Goal: Task Accomplishment & Management: Manage account settings

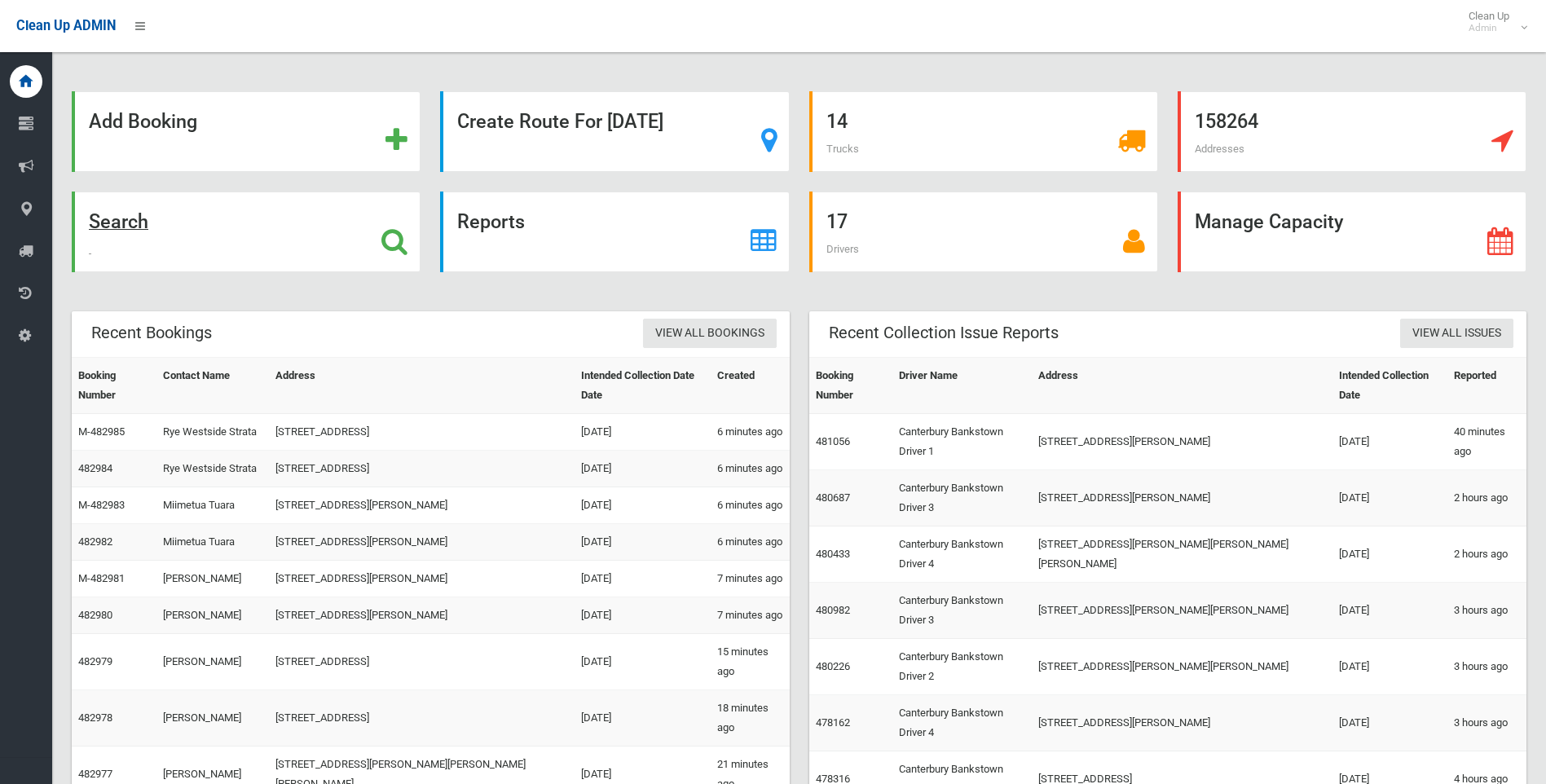
click at [130, 222] on strong "Search" at bounding box center [118, 221] width 60 height 23
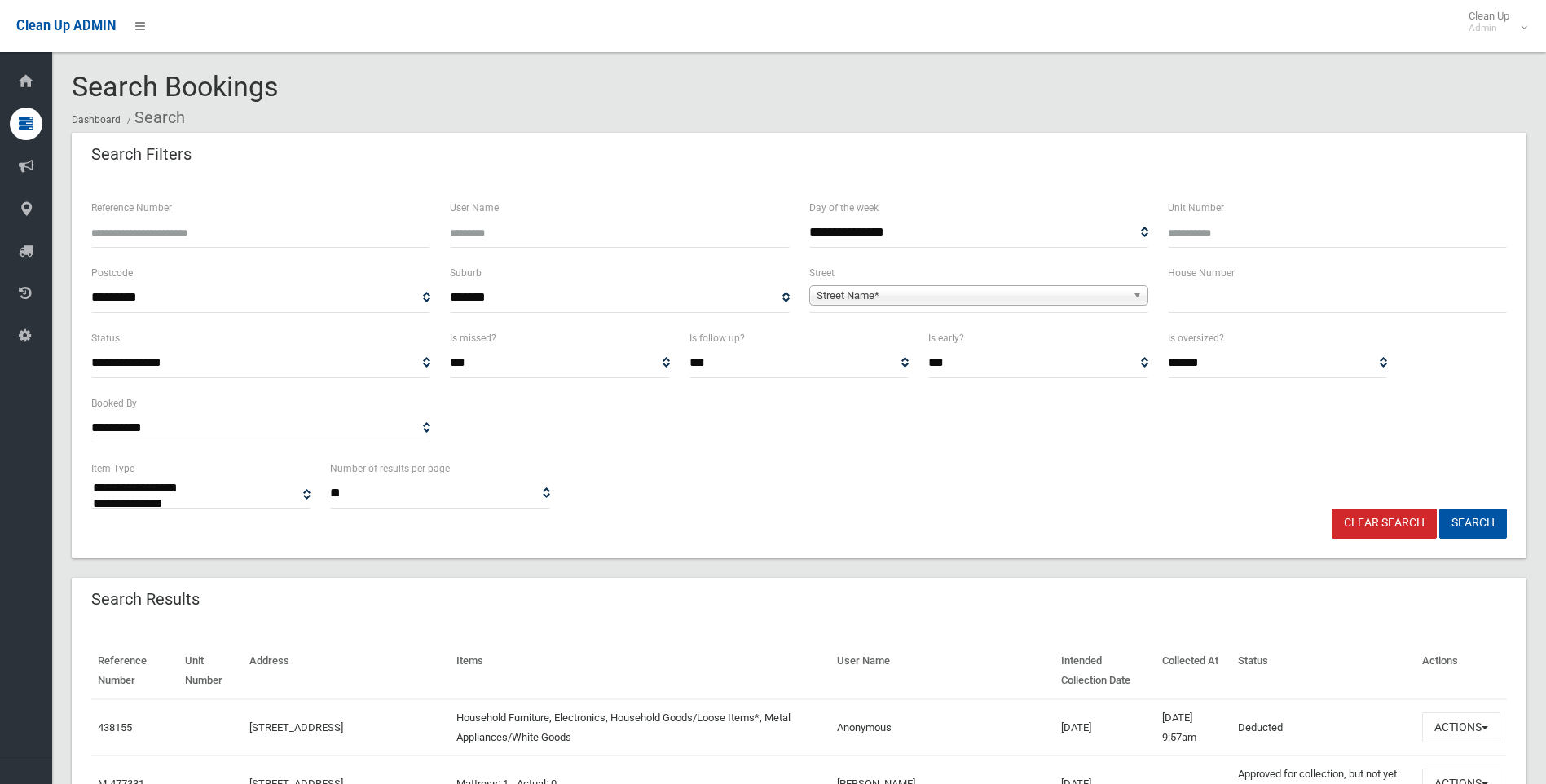
select select
click at [1218, 302] on input "text" at bounding box center [1337, 297] width 339 height 30
type input "*****"
click at [976, 292] on span "Street Name*" at bounding box center [971, 296] width 309 height 19
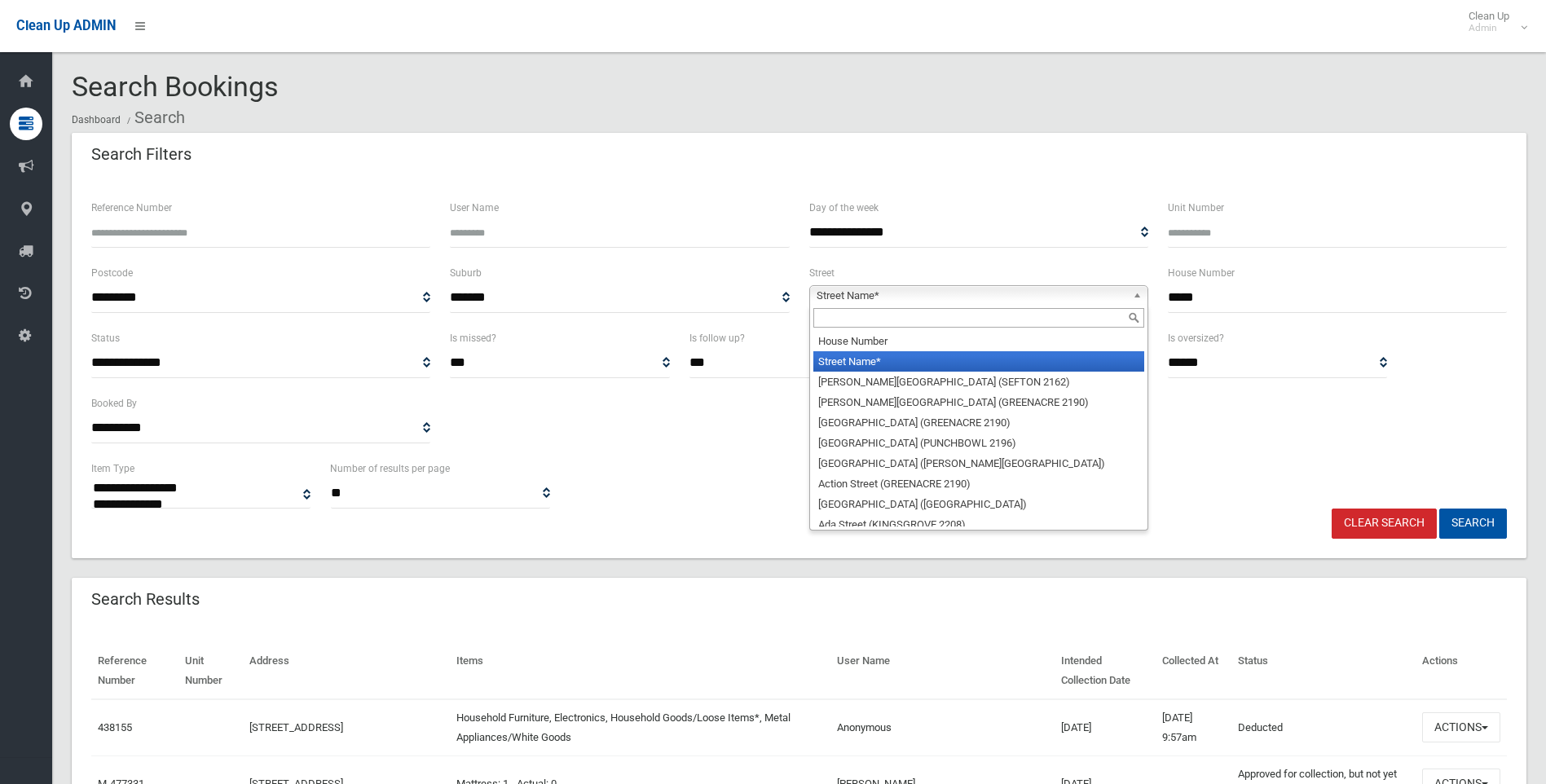
click at [926, 312] on input "text" at bounding box center [979, 318] width 330 height 19
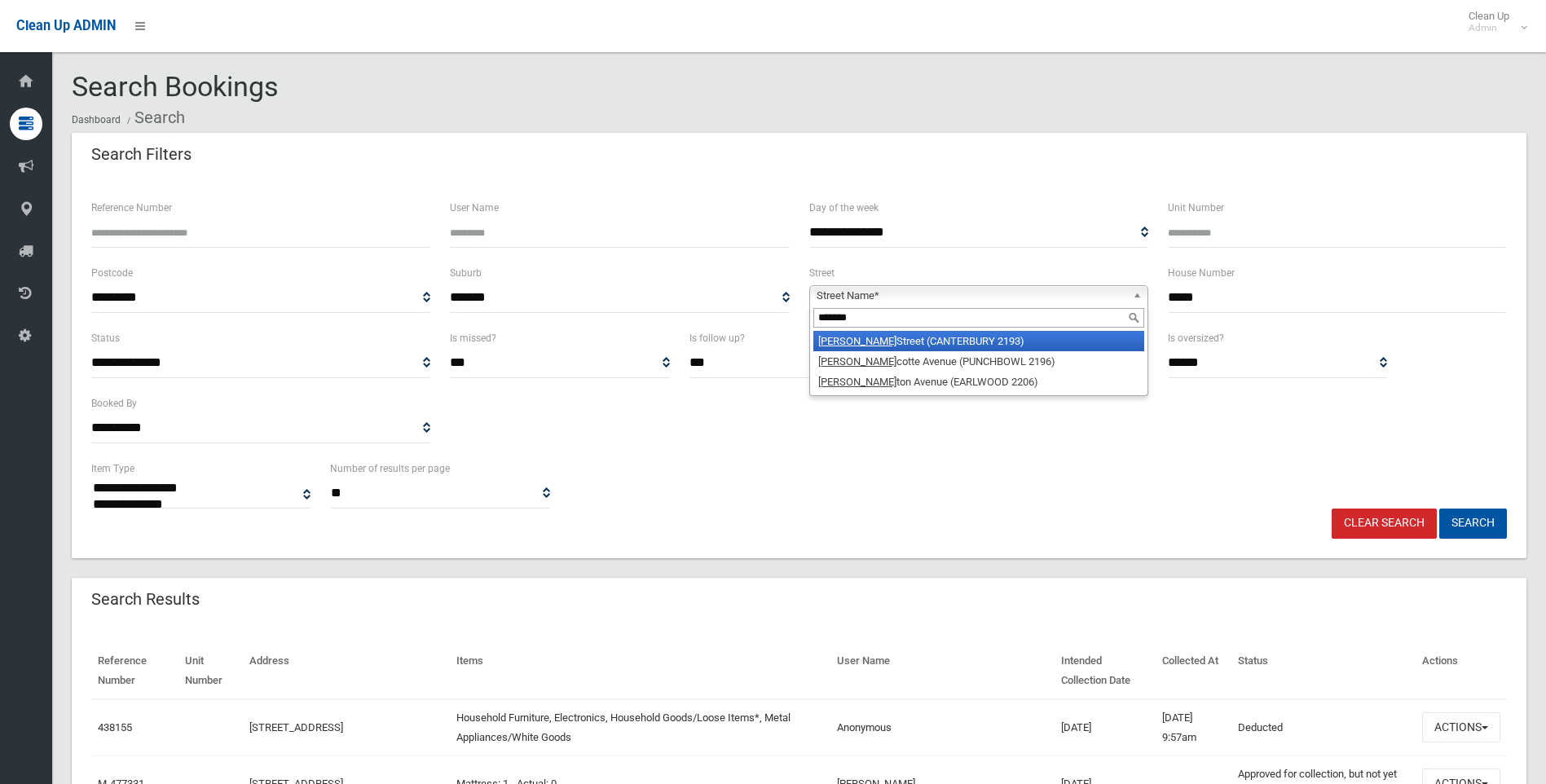
type input "*******"
click at [857, 343] on li "Charles Street (CANTERBURY 2193)" at bounding box center [979, 341] width 330 height 20
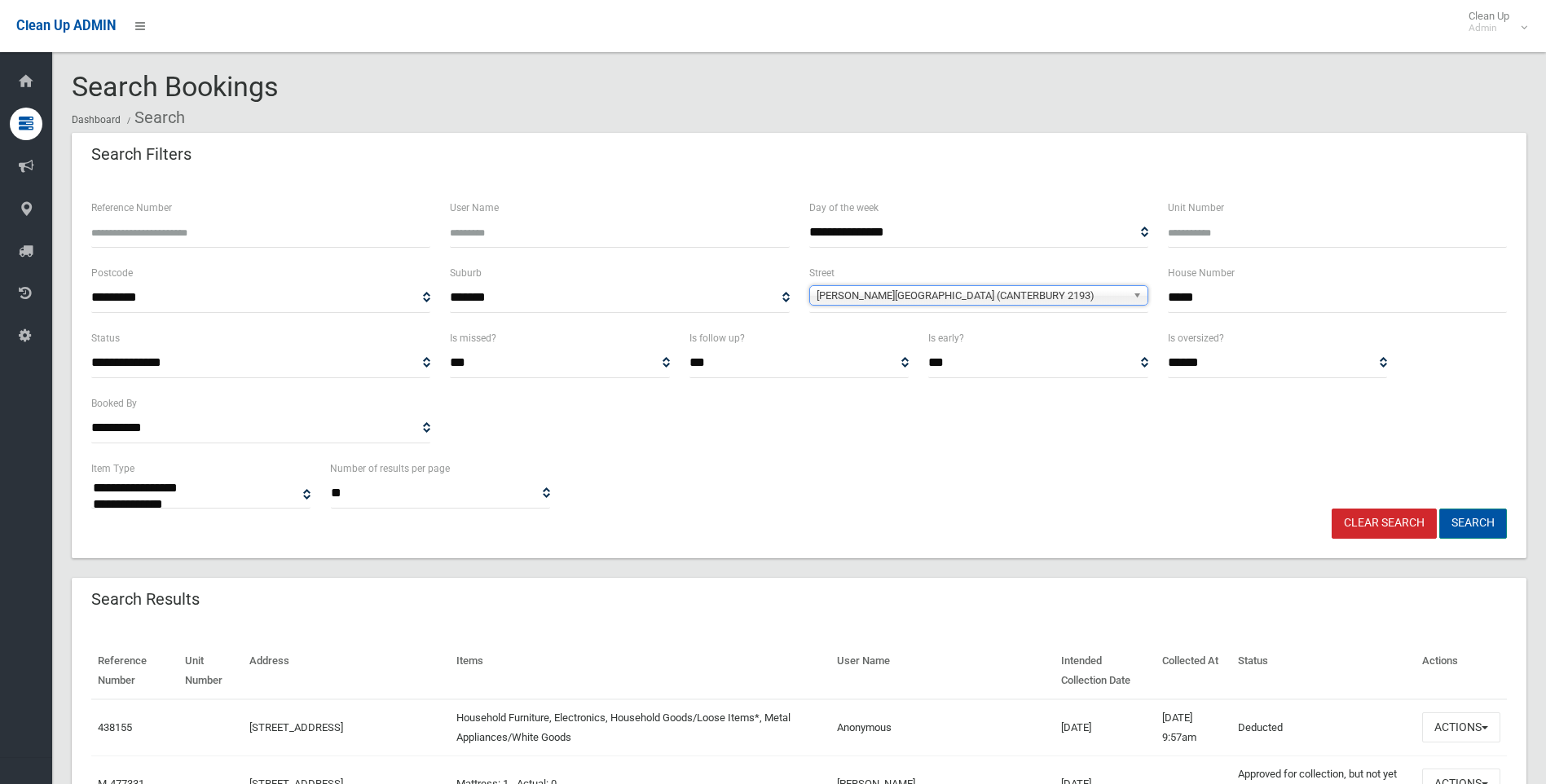
click at [1464, 527] on button "Search" at bounding box center [1473, 523] width 68 height 30
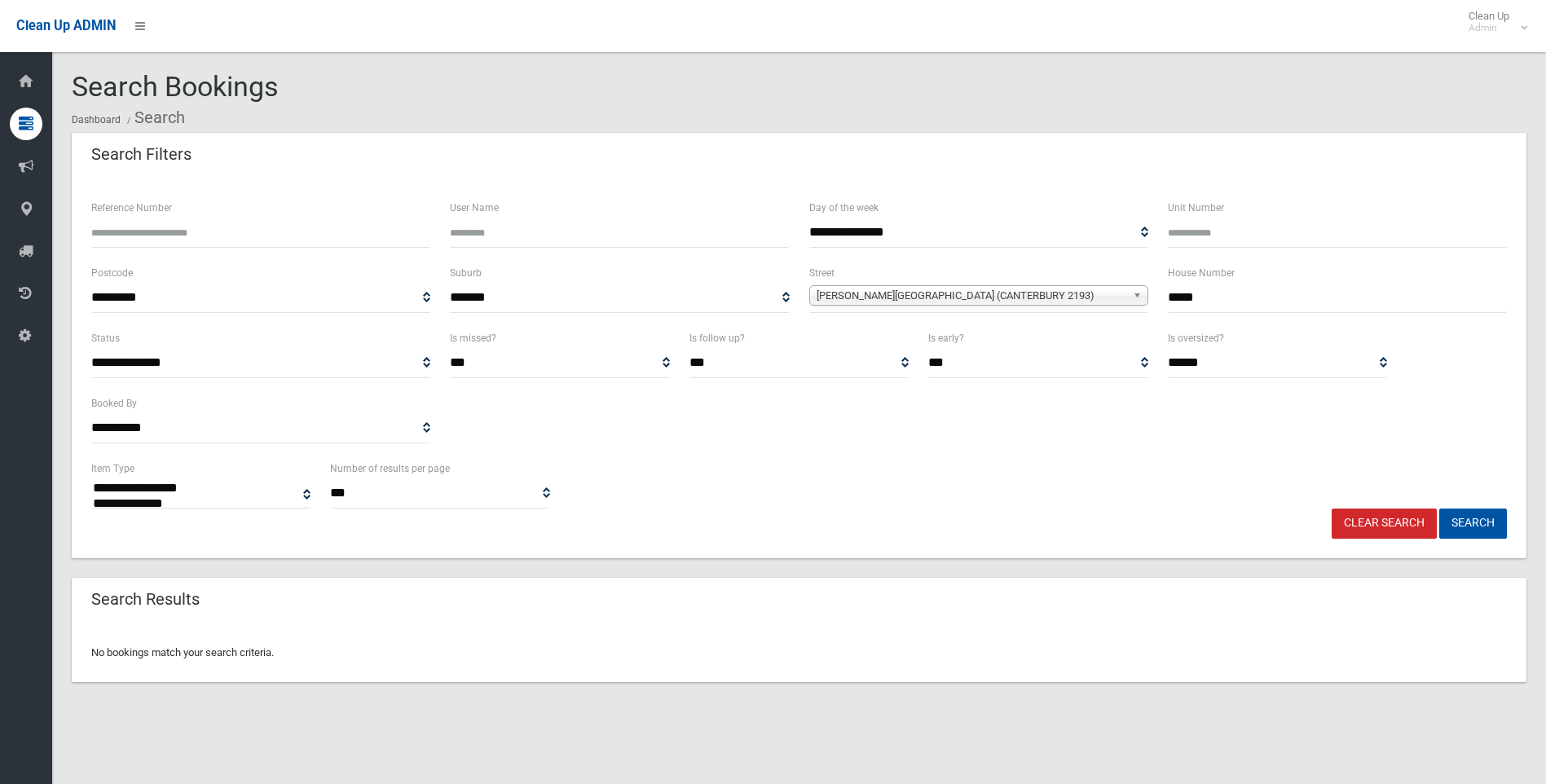
select select
click at [1231, 295] on input "*****" at bounding box center [1337, 297] width 339 height 30
type input "**"
click at [1478, 529] on button "Search" at bounding box center [1473, 523] width 68 height 30
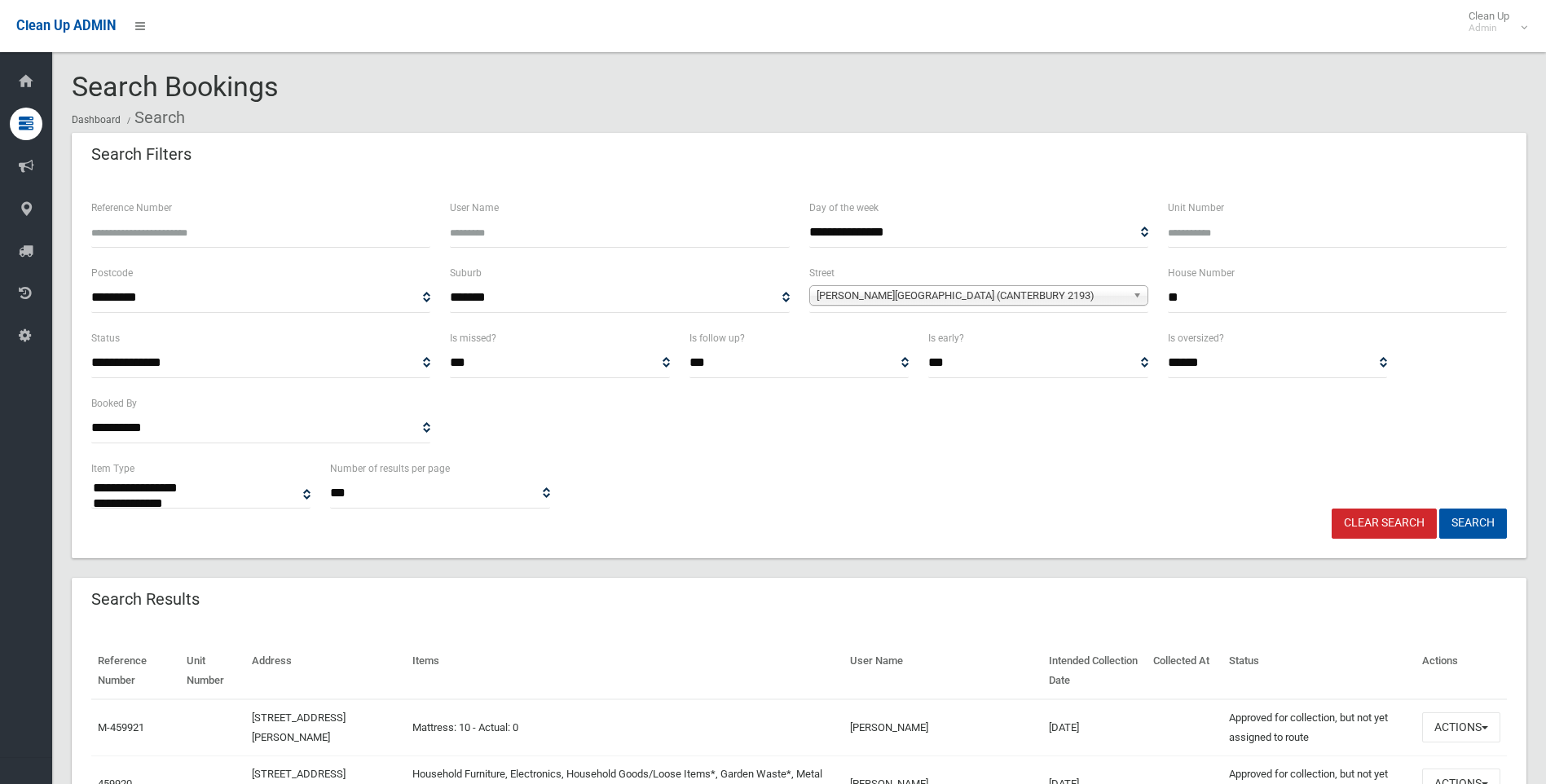
select select
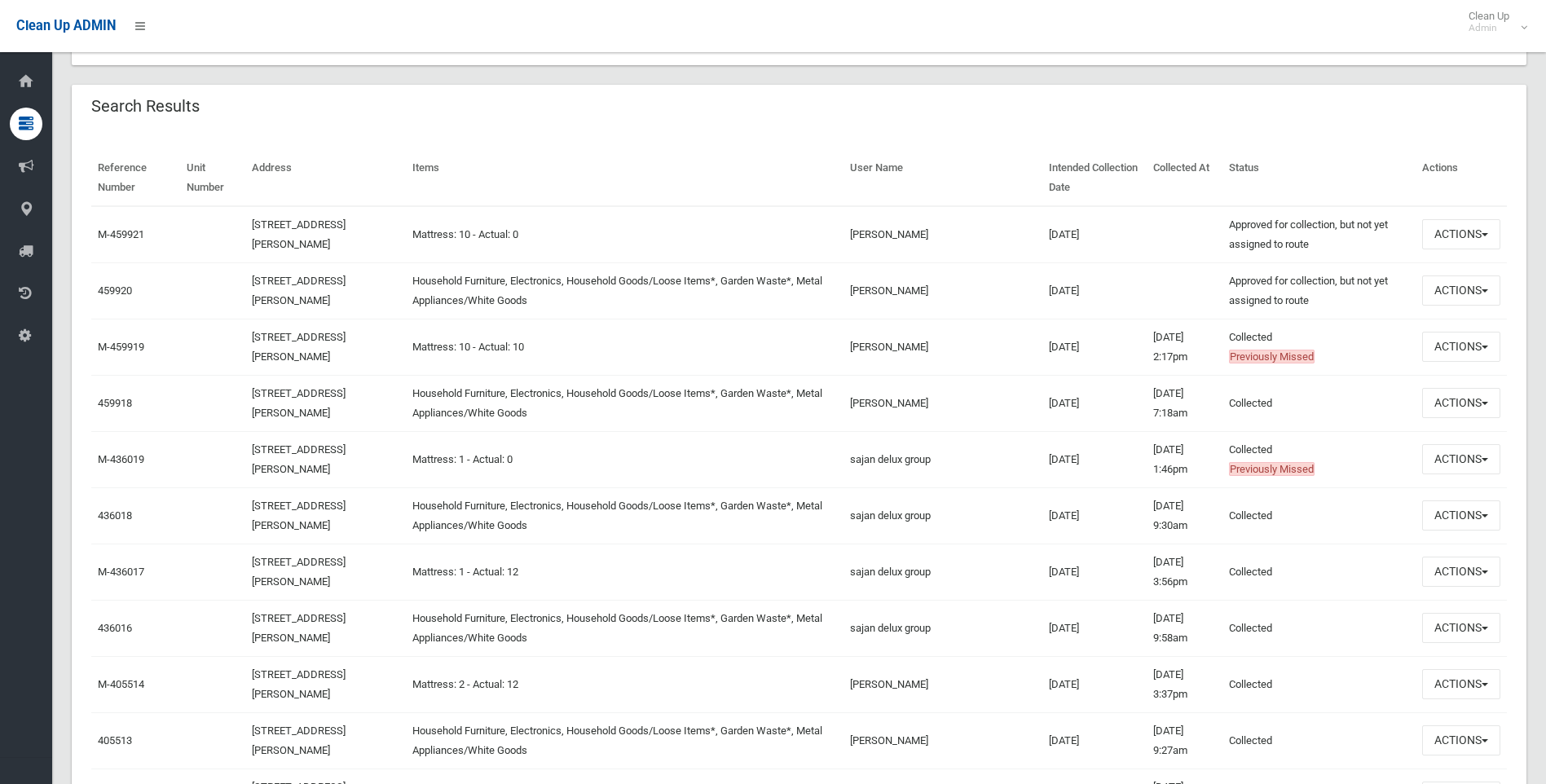
scroll to position [408, 0]
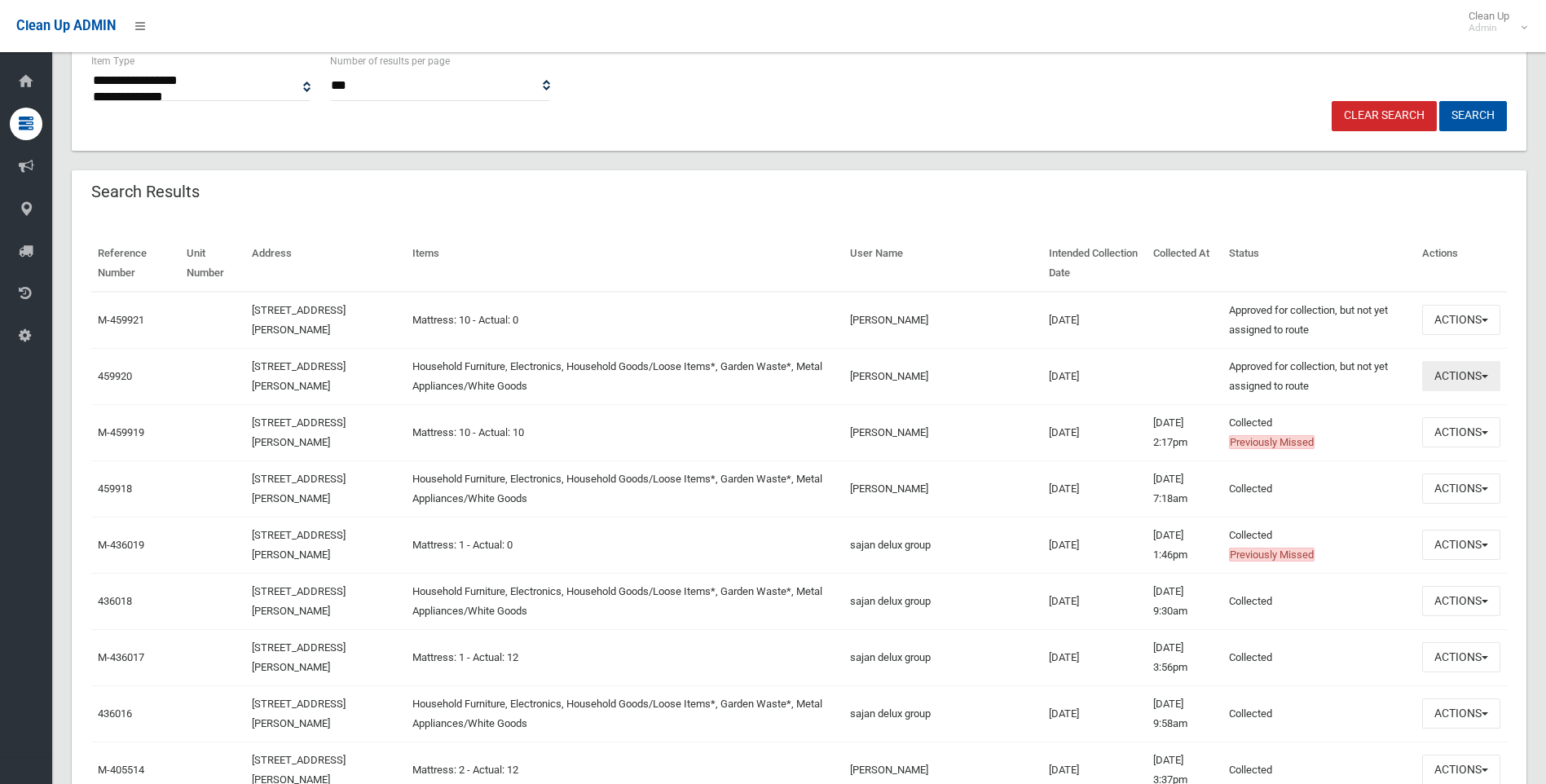
click at [1439, 379] on button "Actions" at bounding box center [1461, 375] width 78 height 30
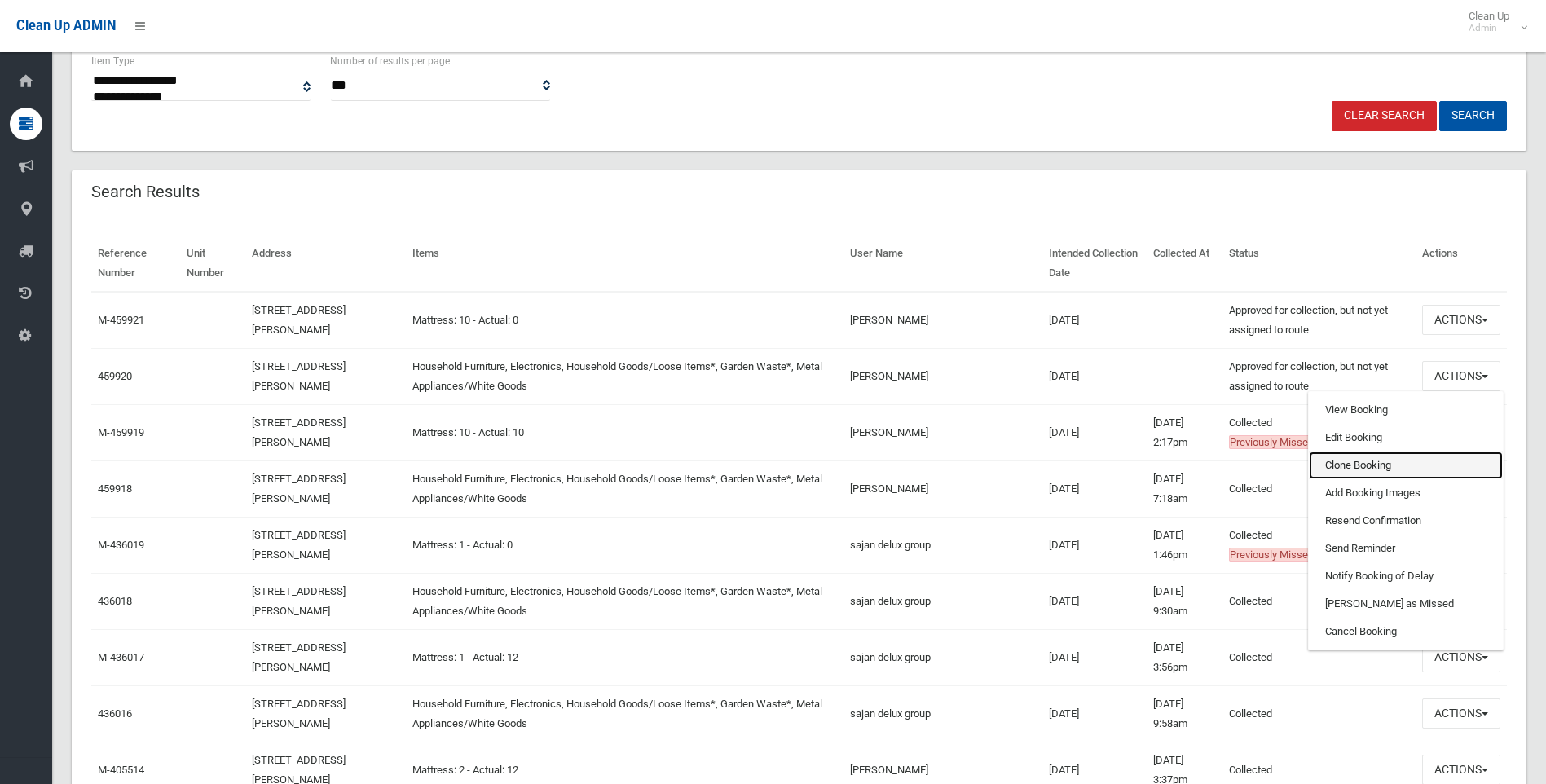
click at [1361, 464] on link "Clone Booking" at bounding box center [1406, 465] width 194 height 28
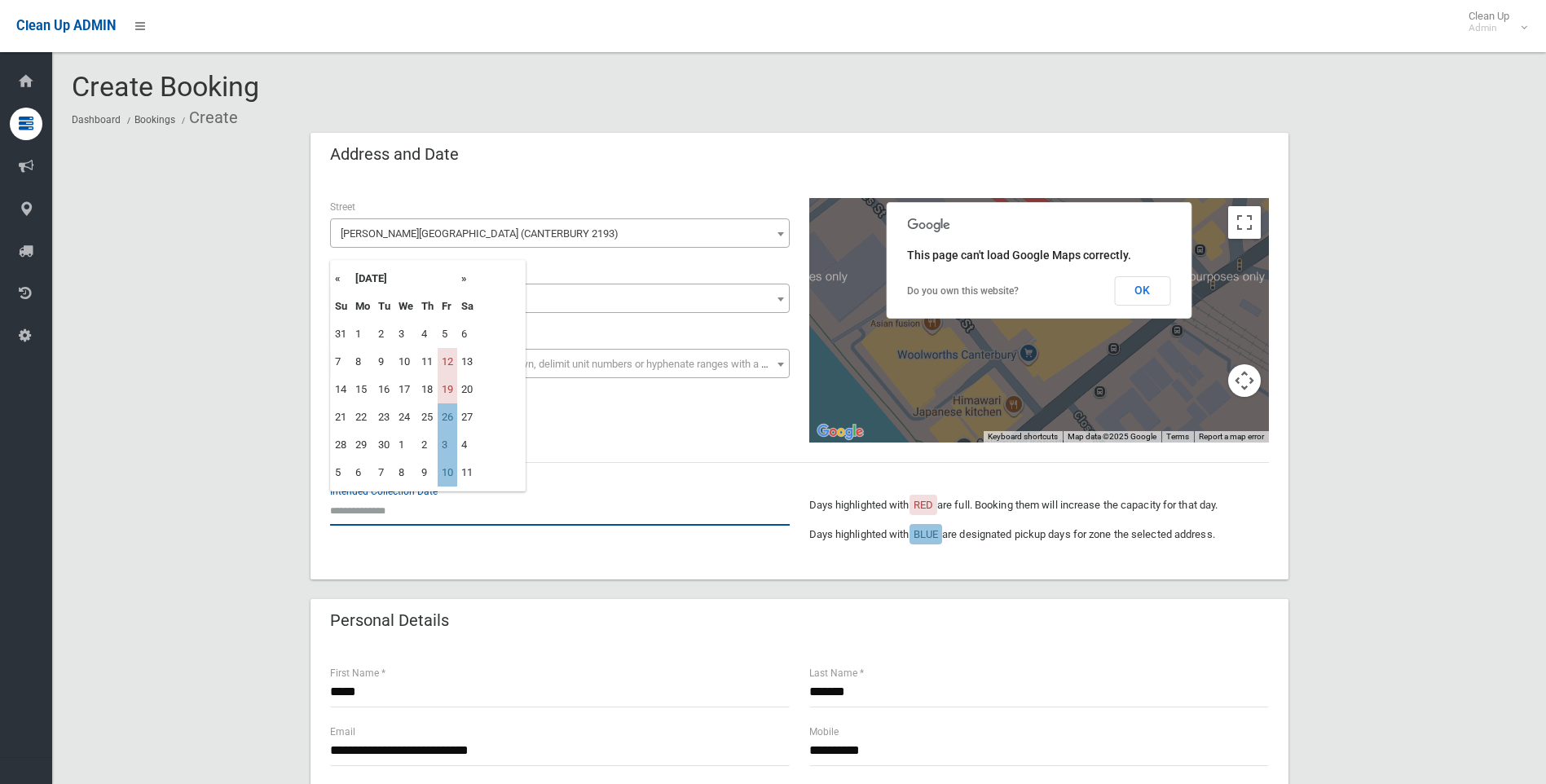
click at [454, 502] on input "text" at bounding box center [560, 510] width 460 height 30
click at [465, 277] on th "»" at bounding box center [467, 279] width 20 height 28
click at [465, 278] on th "»" at bounding box center [467, 279] width 20 height 28
click at [334, 275] on th "«" at bounding box center [341, 279] width 20 height 28
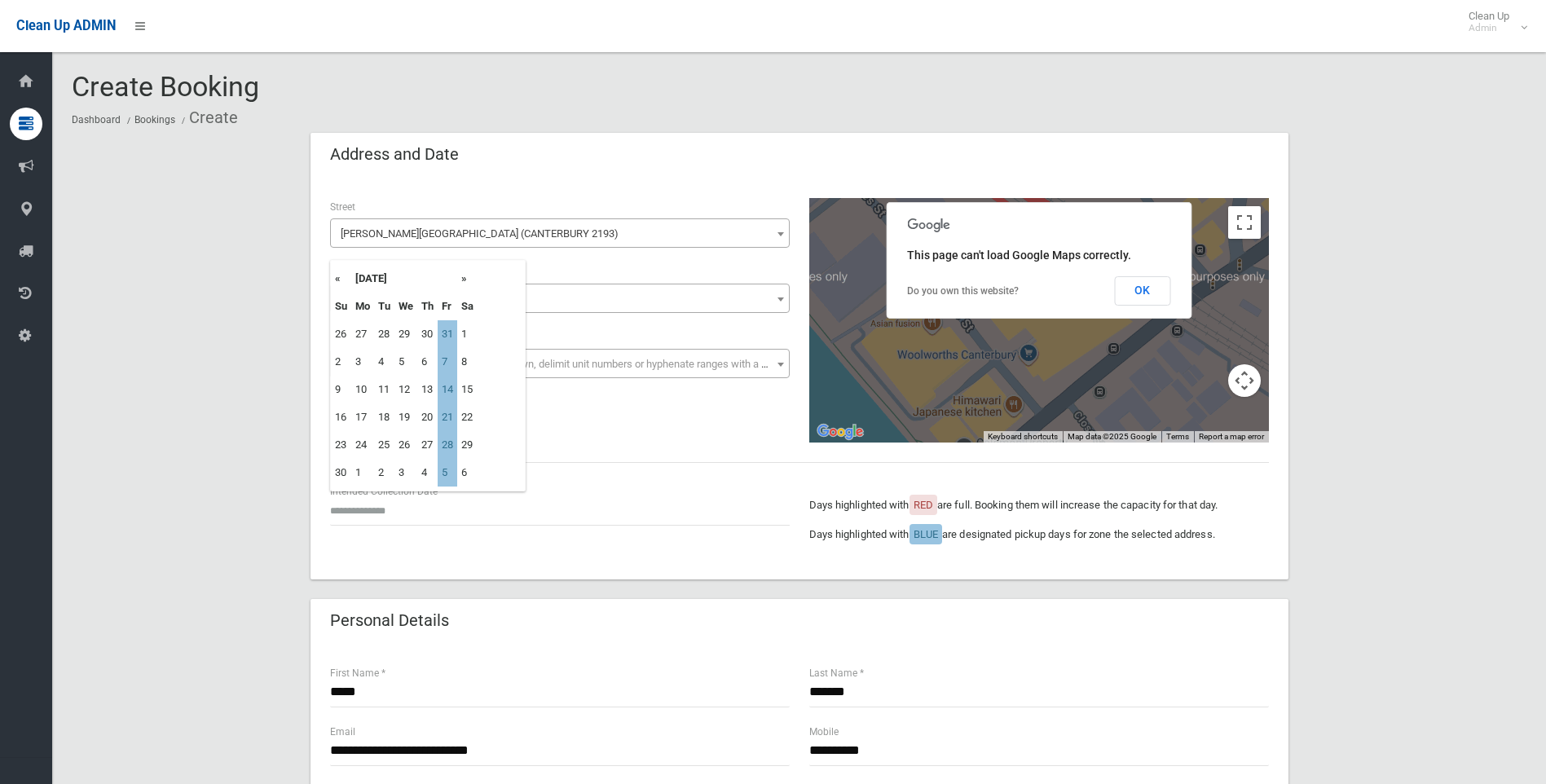
click at [340, 278] on th "«" at bounding box center [341, 279] width 20 height 28
click at [447, 444] on td "31" at bounding box center [447, 445] width 19 height 28
type input "**********"
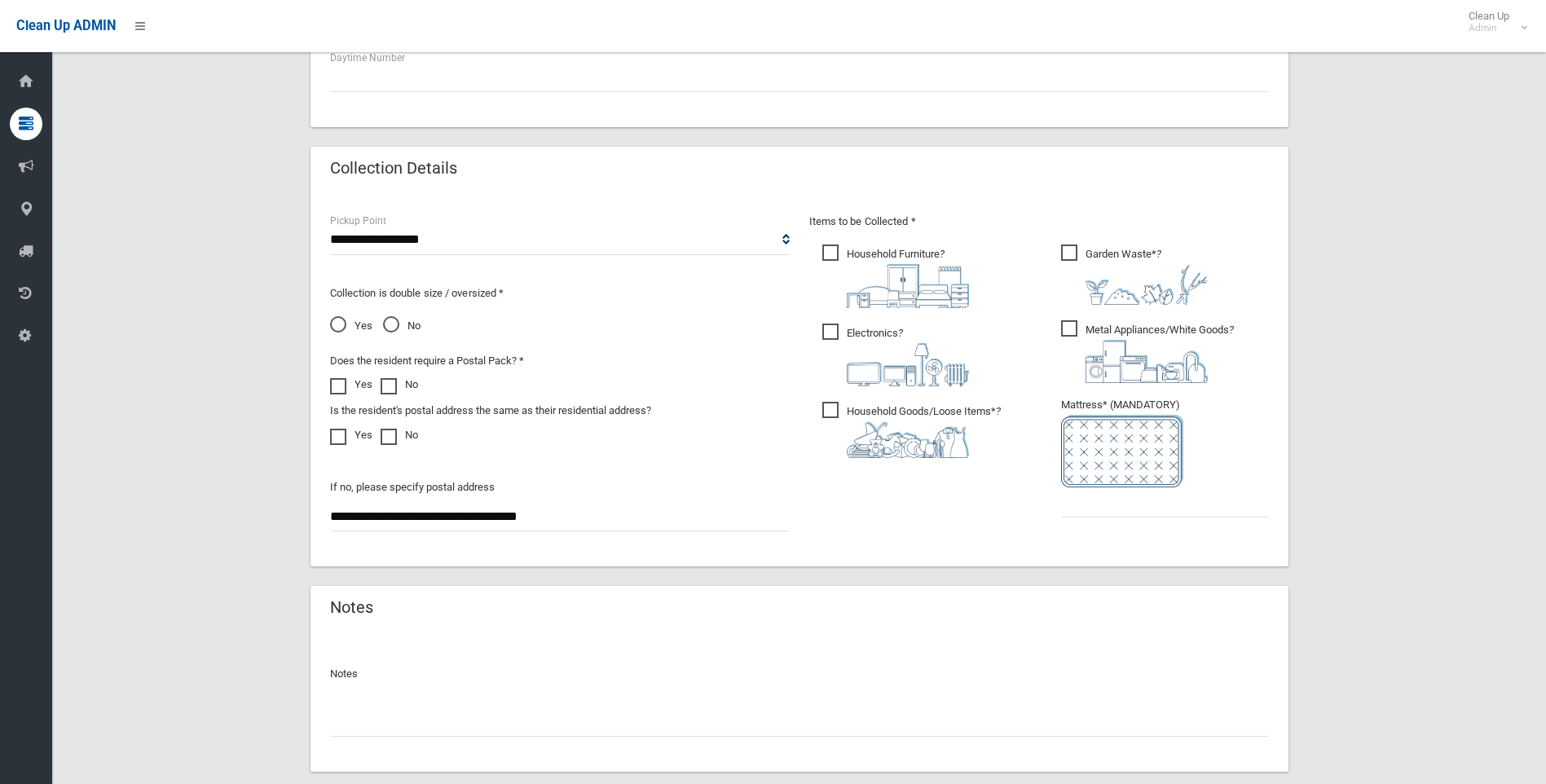
scroll to position [734, 0]
click at [1127, 514] on input "text" at bounding box center [1165, 501] width 207 height 30
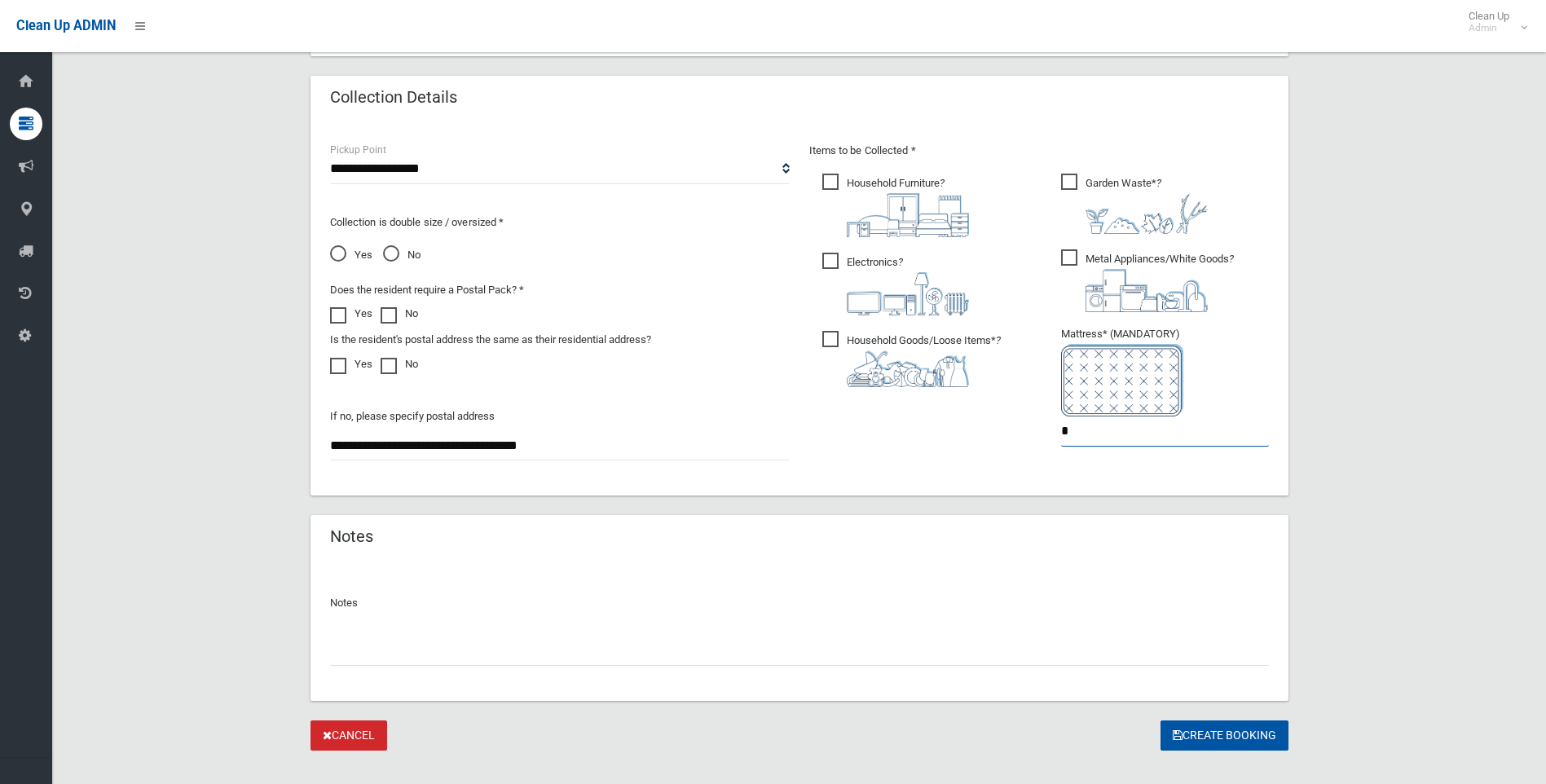
scroll to position [815, 0]
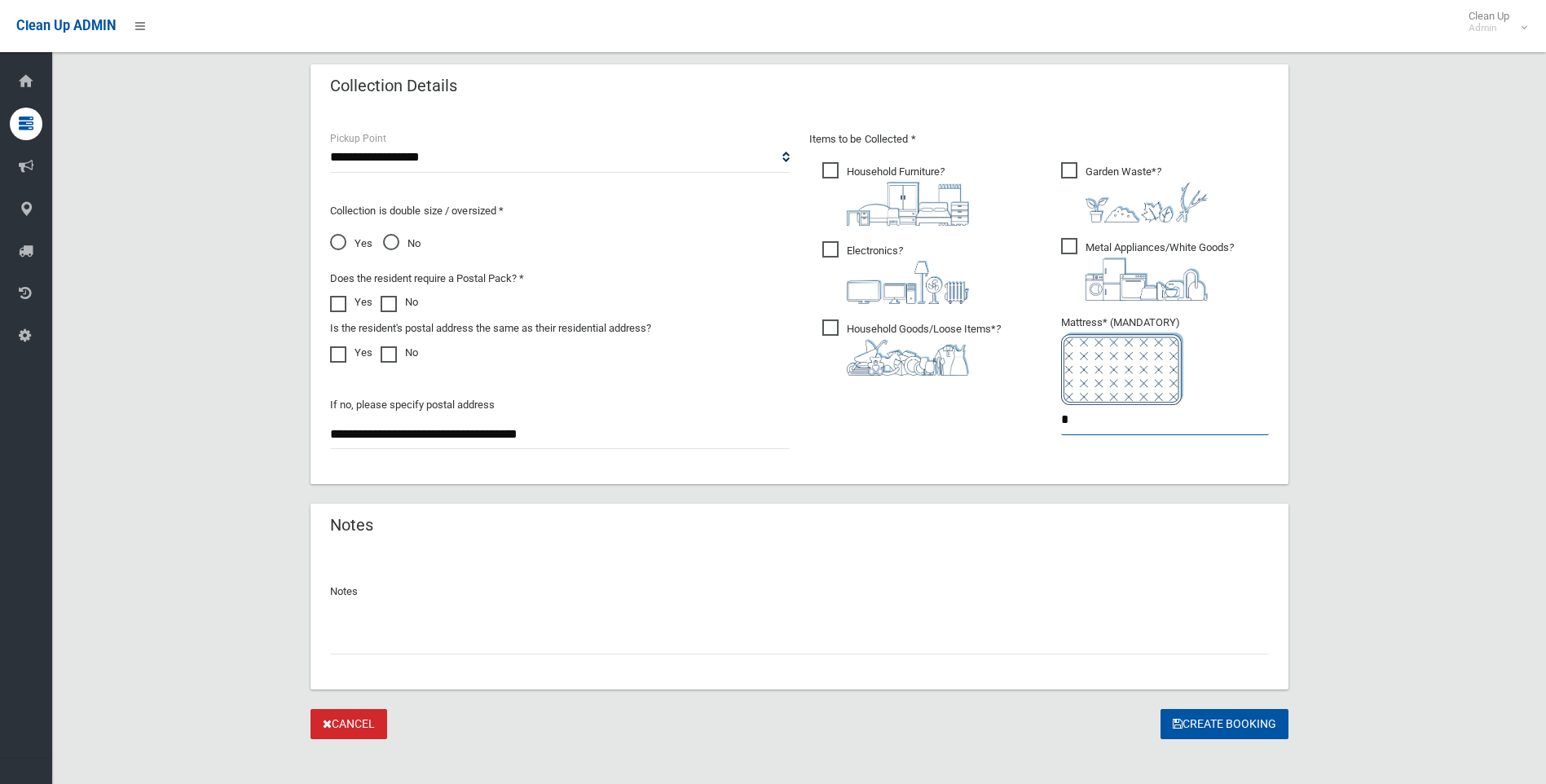
type input "*"
click at [531, 633] on input "text" at bounding box center [800, 639] width 939 height 30
type input "**********"
click at [1231, 725] on button "Create Booking" at bounding box center [1224, 723] width 128 height 30
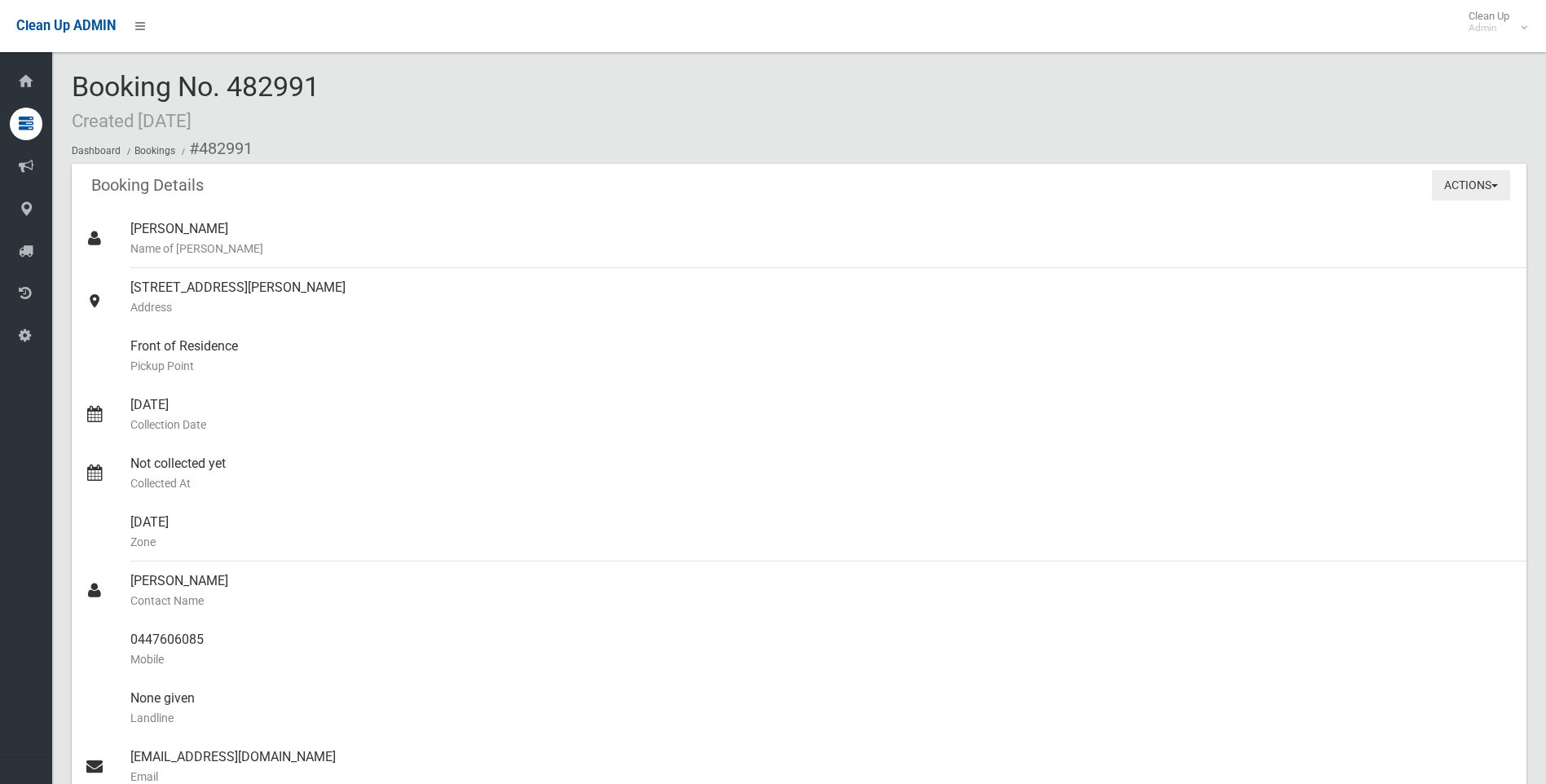
click at [1455, 192] on button "Actions" at bounding box center [1471, 185] width 78 height 30
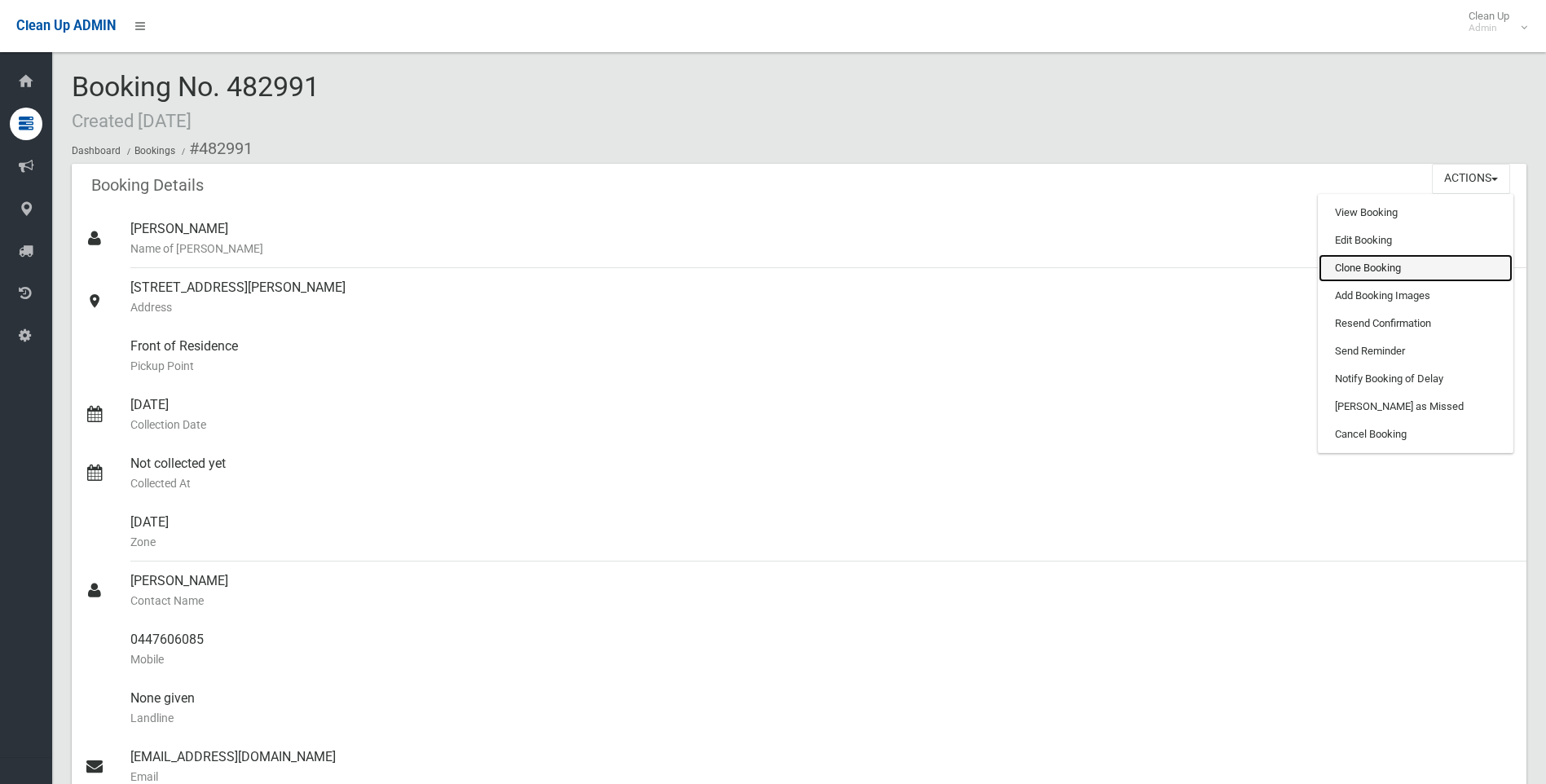
click at [1365, 273] on link "Clone Booking" at bounding box center [1415, 268] width 194 height 28
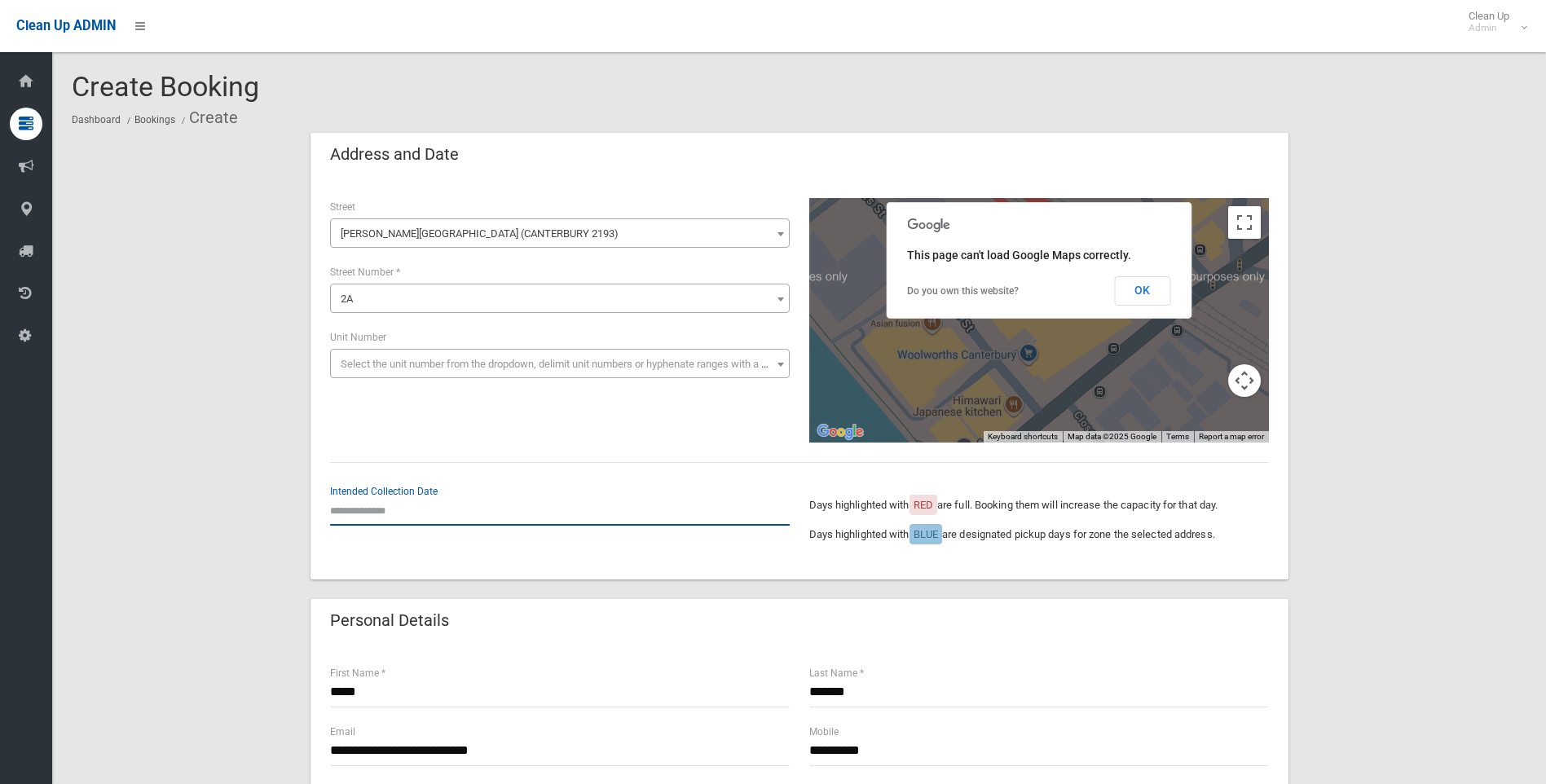
click at [468, 505] on input "text" at bounding box center [560, 510] width 460 height 30
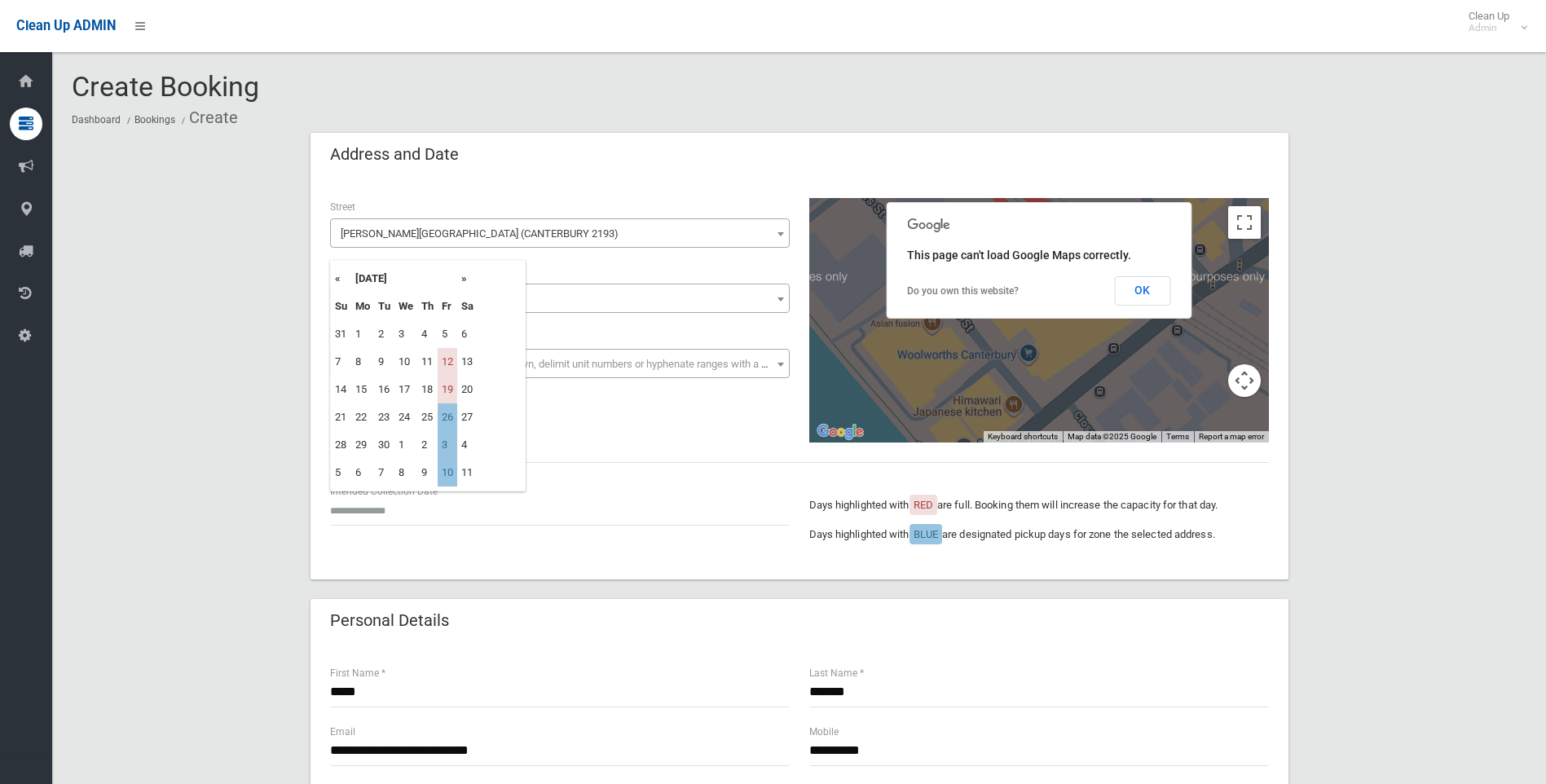
click at [468, 280] on th "»" at bounding box center [467, 279] width 20 height 28
click at [453, 394] on td "19" at bounding box center [447, 389] width 19 height 28
type input "**********"
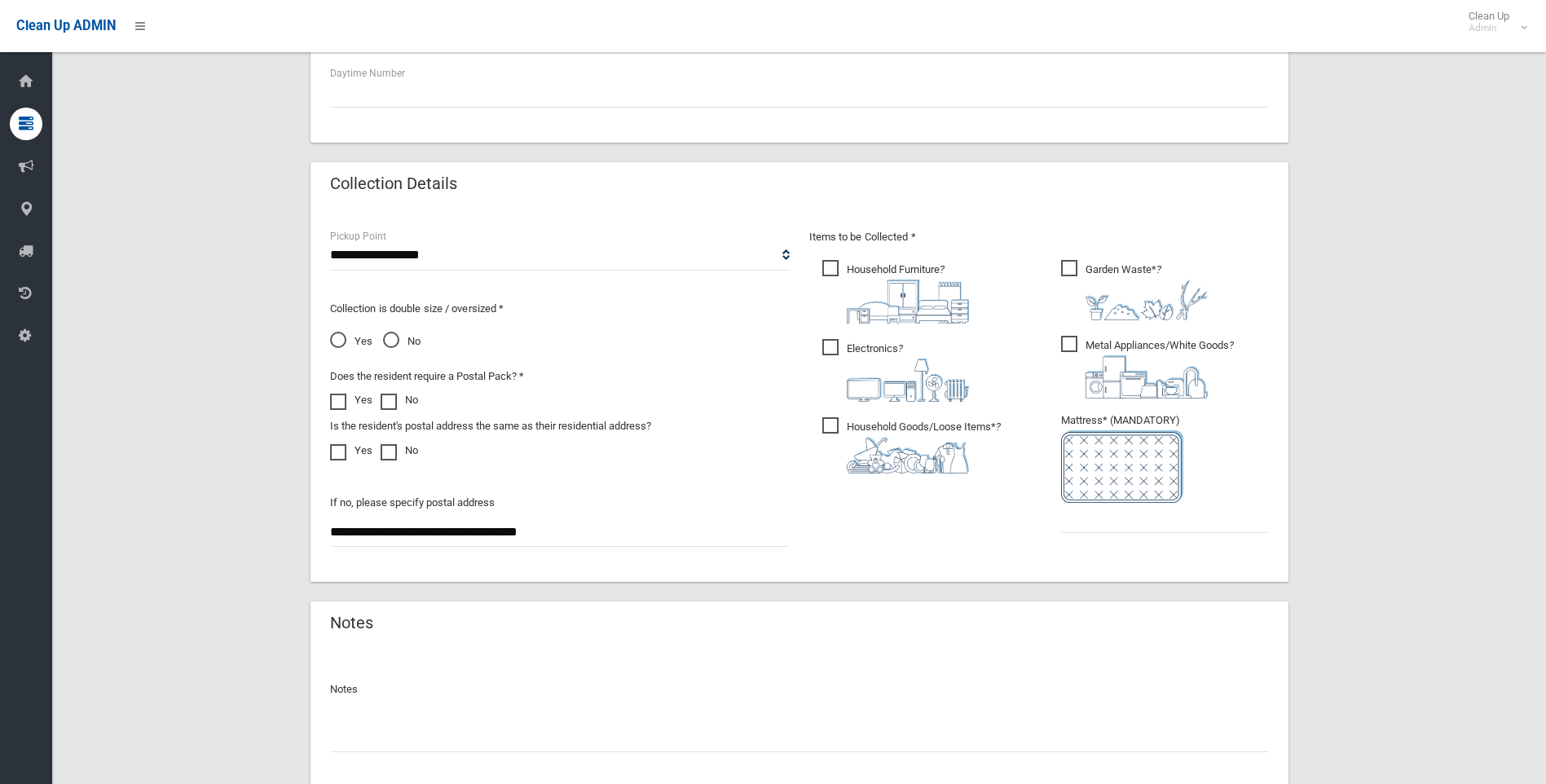
scroll to position [734, 0]
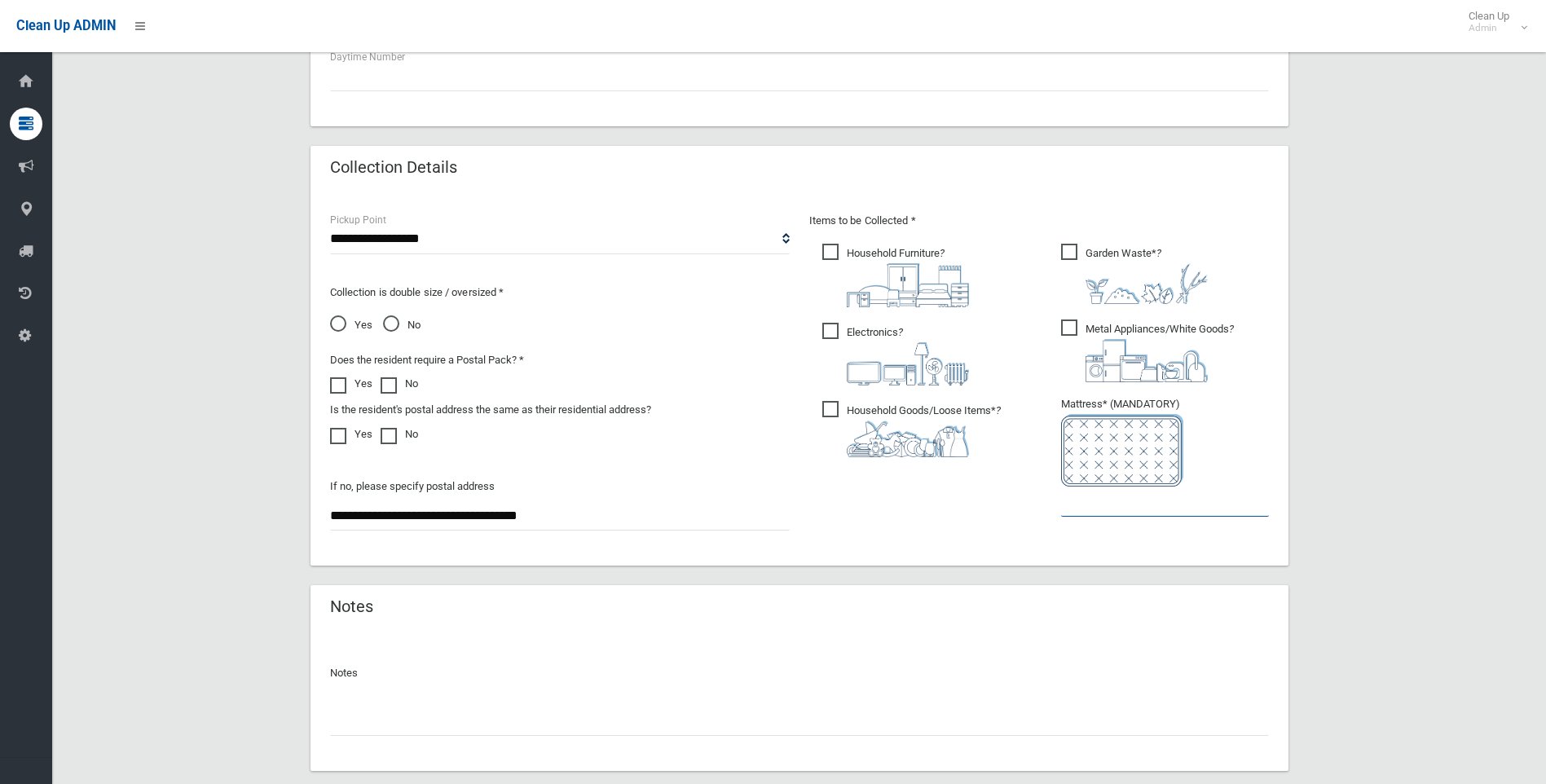
click at [1146, 507] on input "text" at bounding box center [1165, 501] width 207 height 30
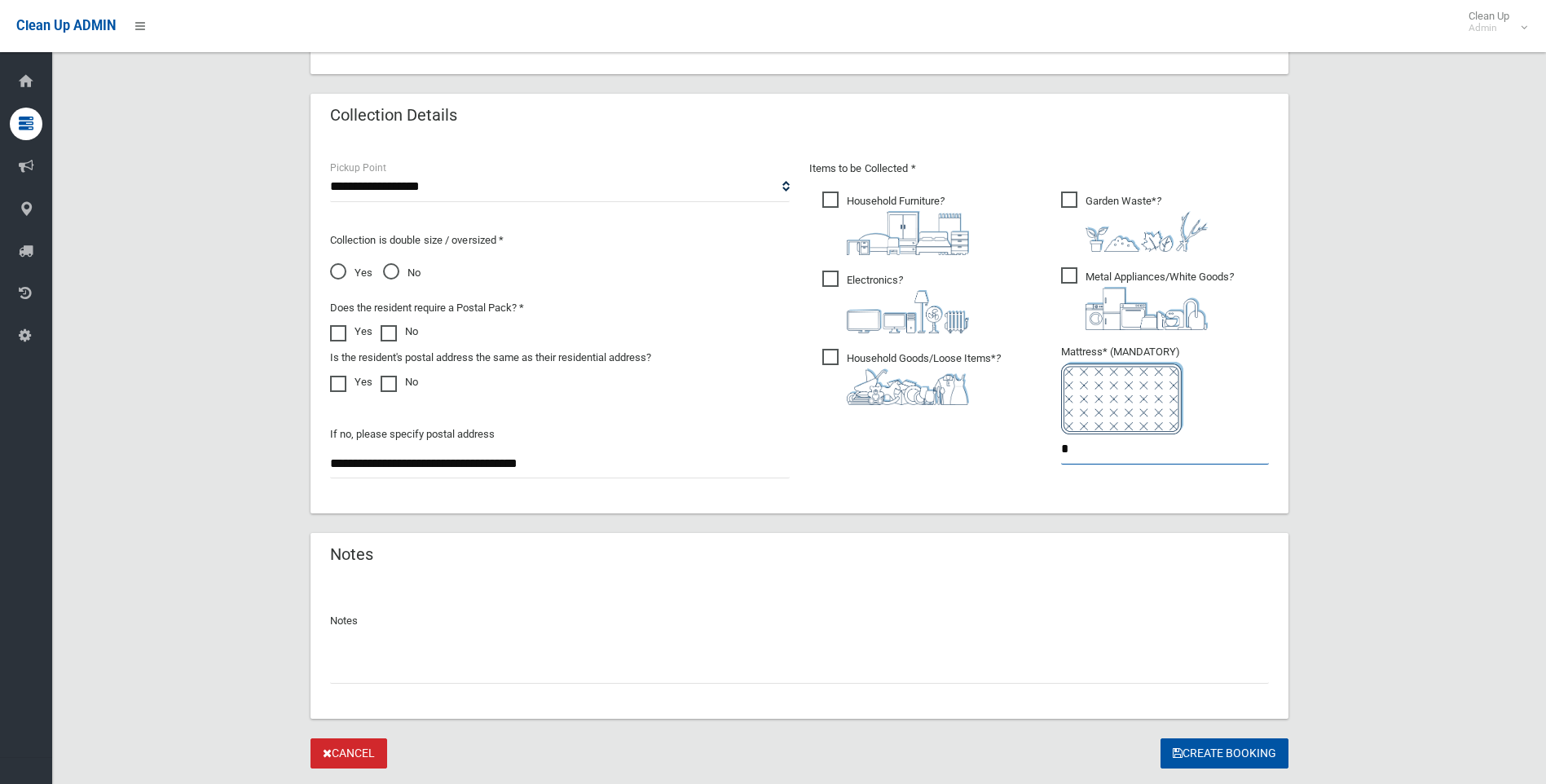
scroll to position [815, 0]
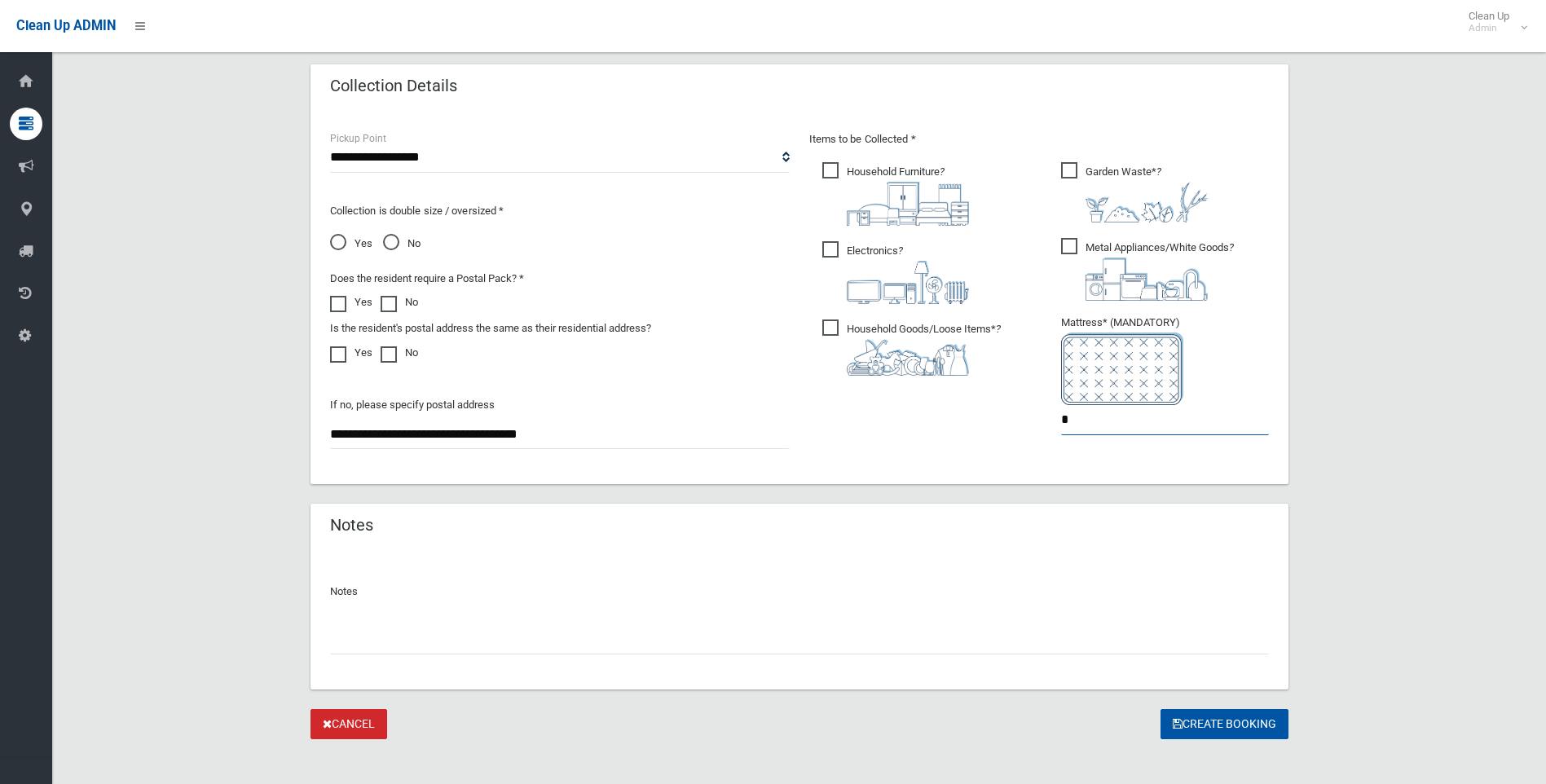
type input "*"
click at [530, 635] on input "text" at bounding box center [800, 639] width 939 height 30
type input "*"
type input "**********"
click at [1222, 712] on button "Create Booking" at bounding box center [1224, 723] width 128 height 30
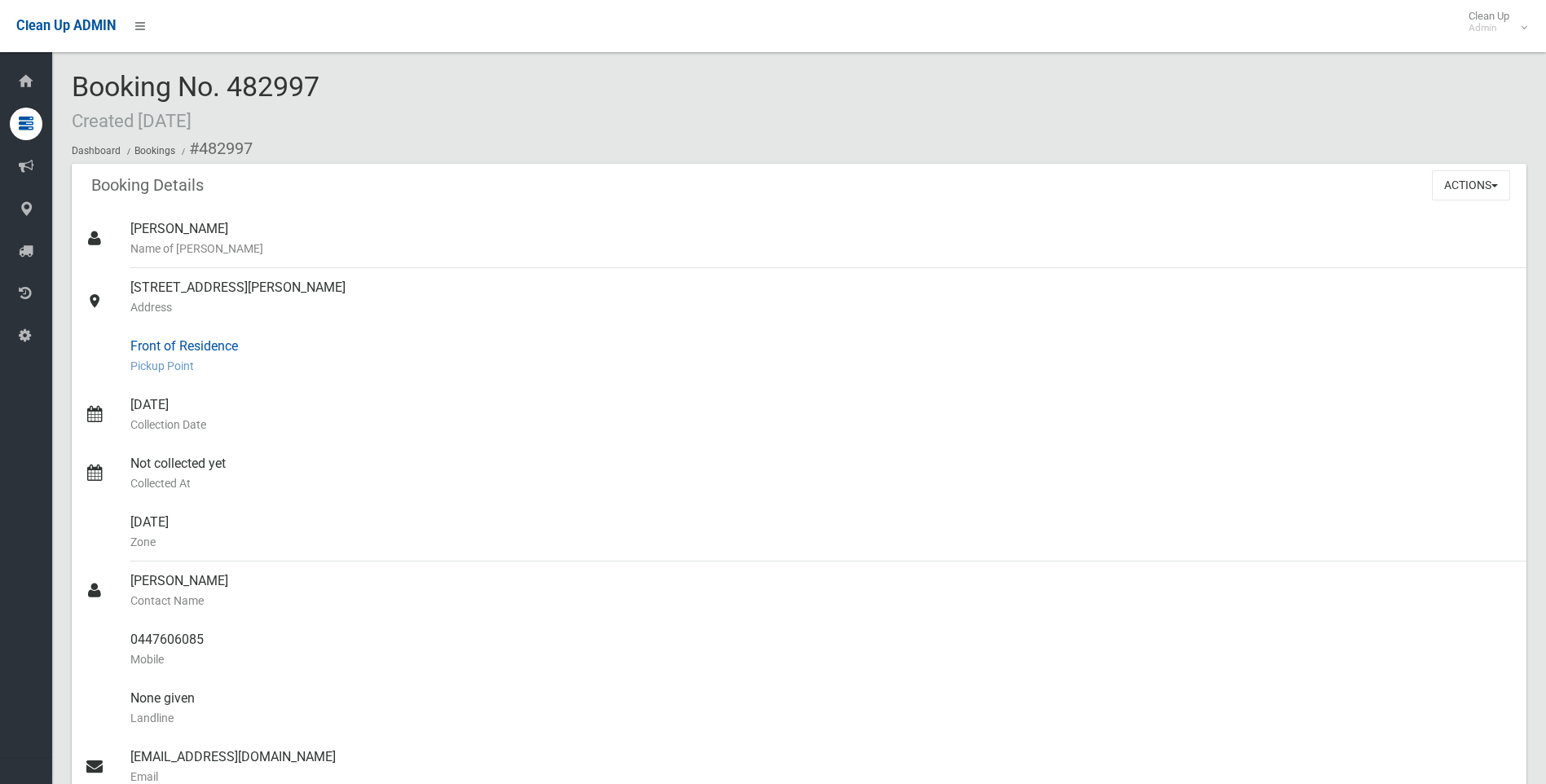
drag, startPoint x: 567, startPoint y: 372, endPoint x: 494, endPoint y: 374, distance: 73.0
click at [567, 372] on small "Pickup Point" at bounding box center [822, 365] width 1384 height 19
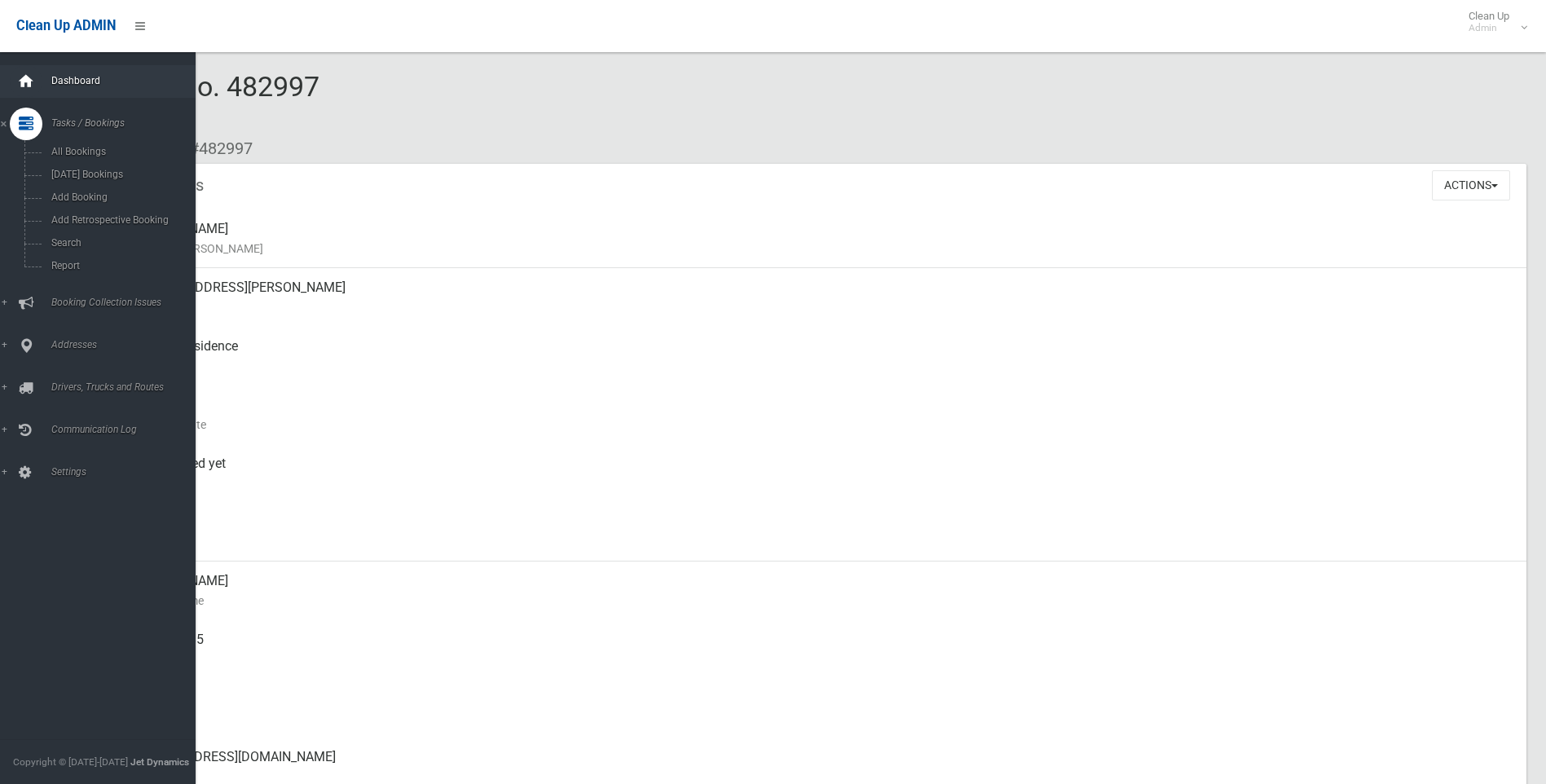
click at [28, 87] on icon at bounding box center [27, 82] width 18 height 33
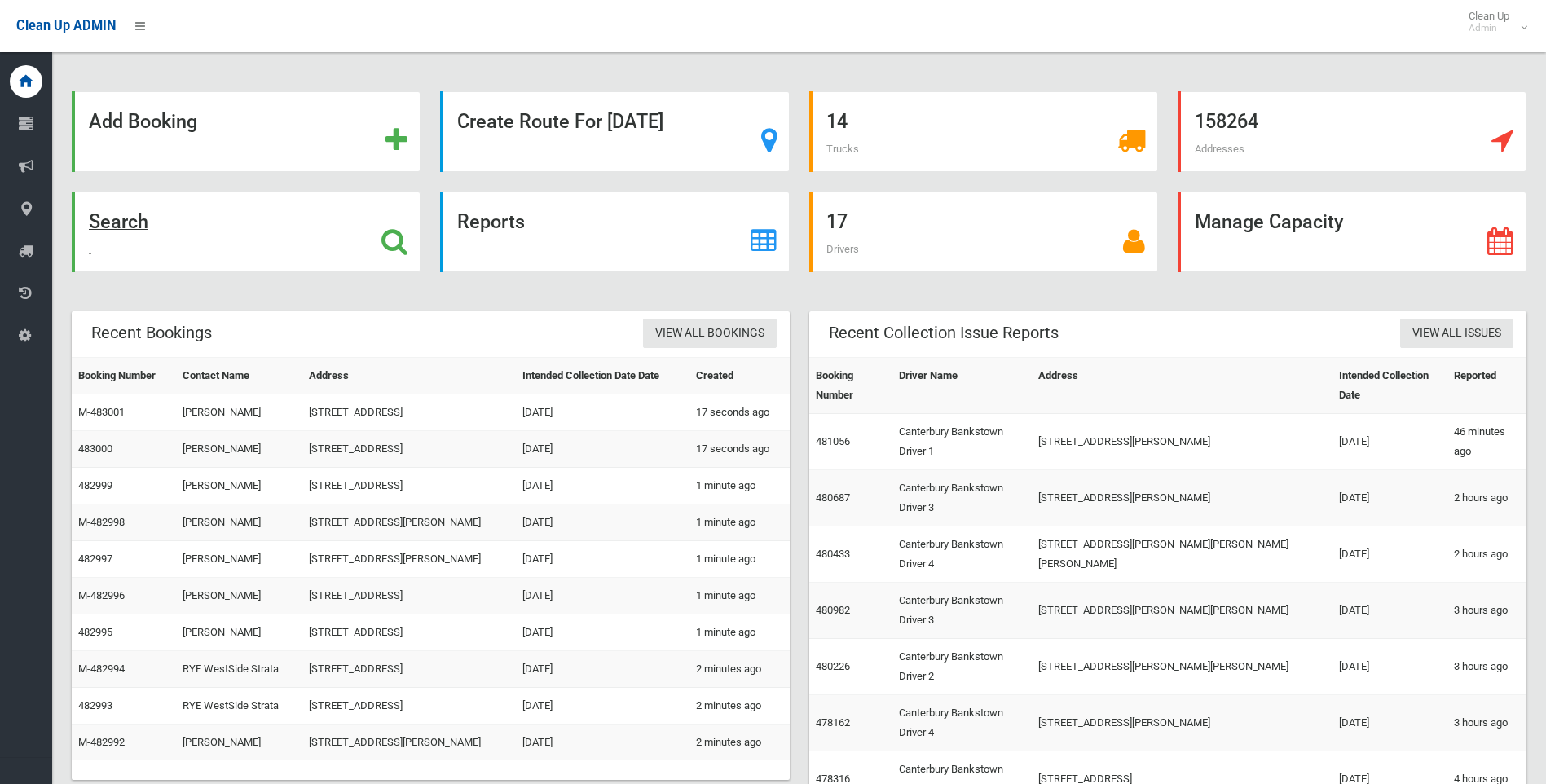
click at [132, 213] on strong "Search" at bounding box center [118, 221] width 60 height 23
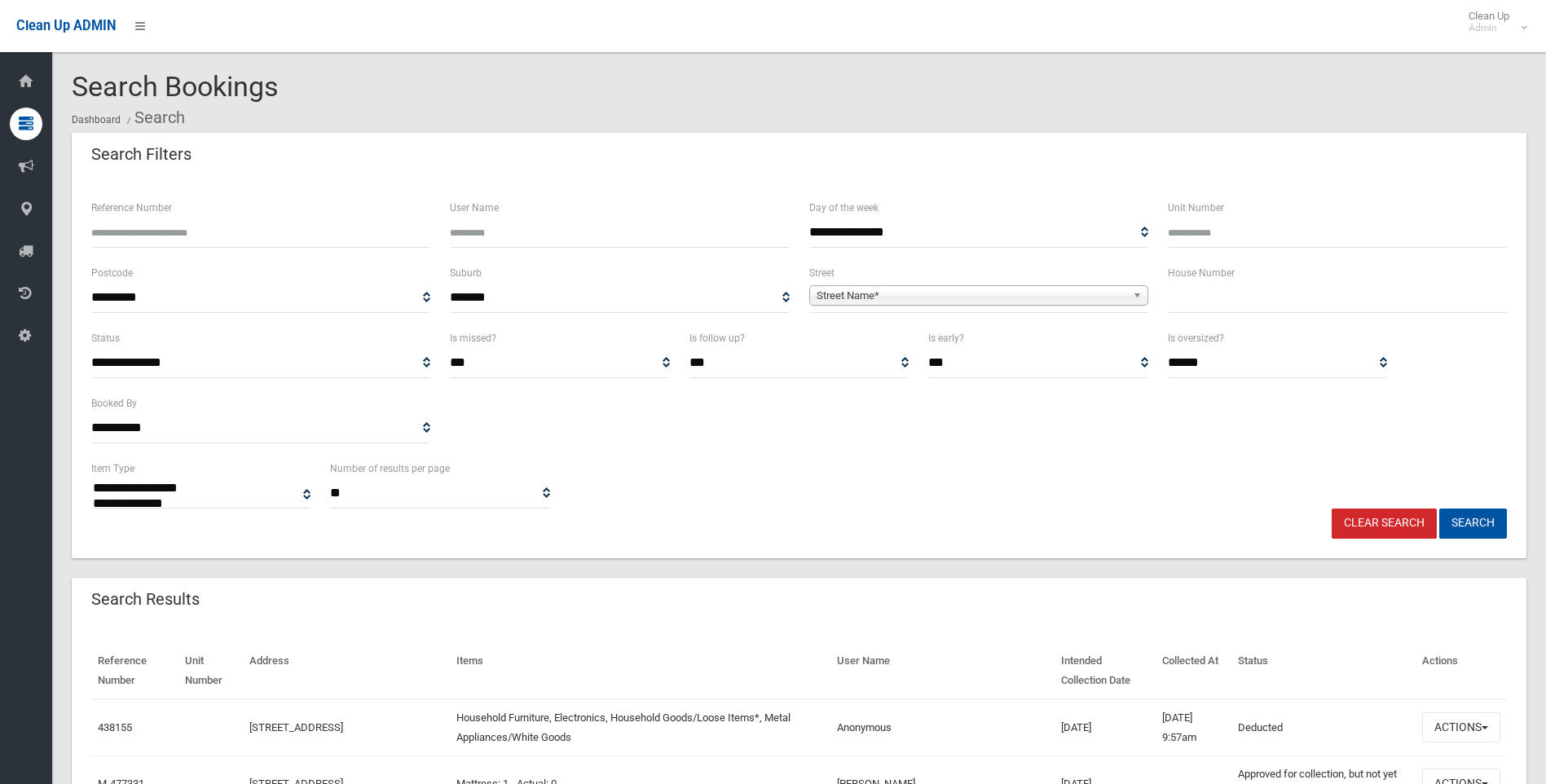
select select
click at [1223, 310] on div "House Number" at bounding box center [1338, 296] width 359 height 65
click at [1223, 305] on input "text" at bounding box center [1337, 297] width 339 height 30
type input "*"
click at [1003, 303] on span "Street Name*" at bounding box center [971, 296] width 309 height 19
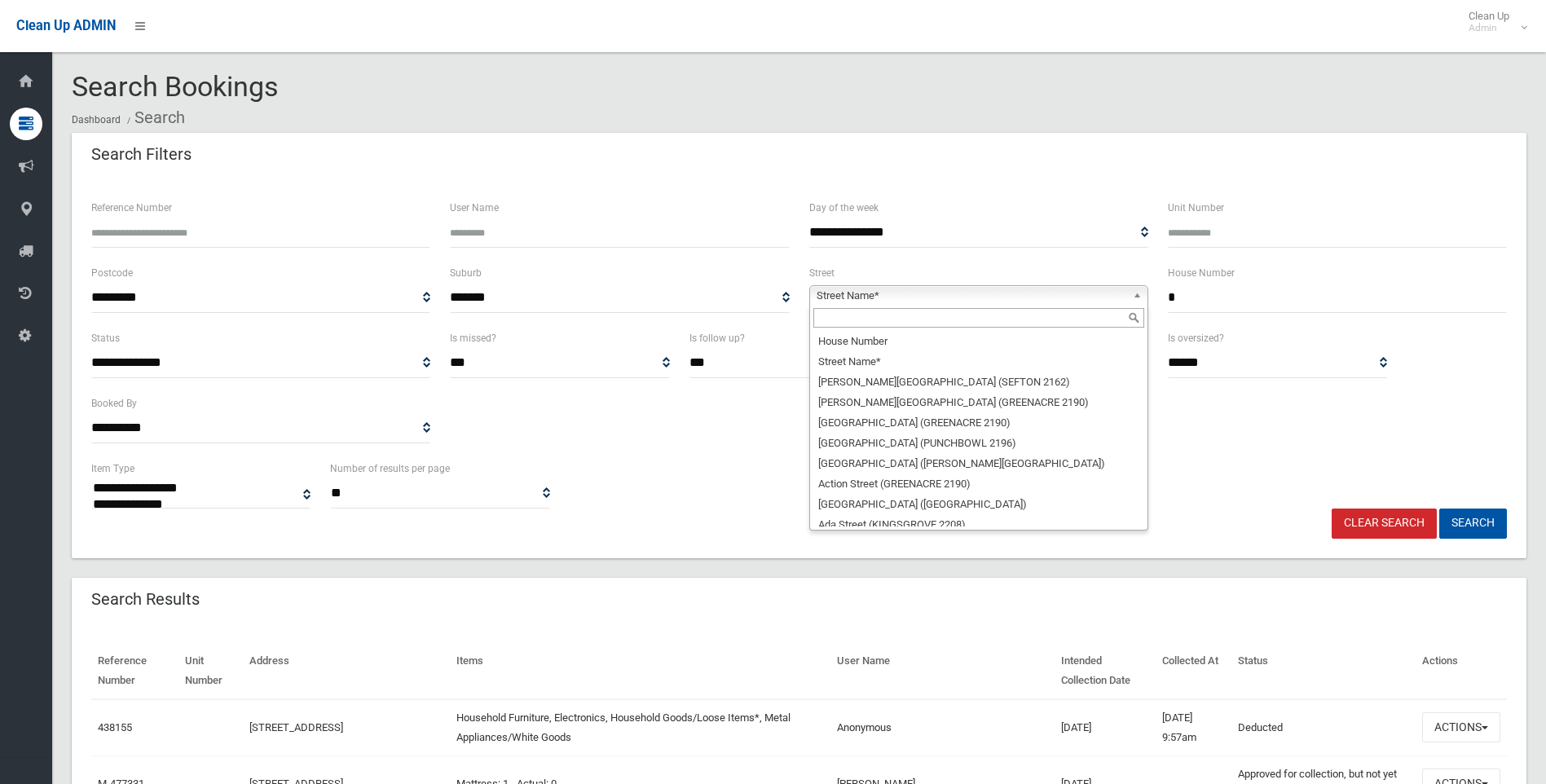
click at [946, 323] on input "text" at bounding box center [979, 318] width 330 height 19
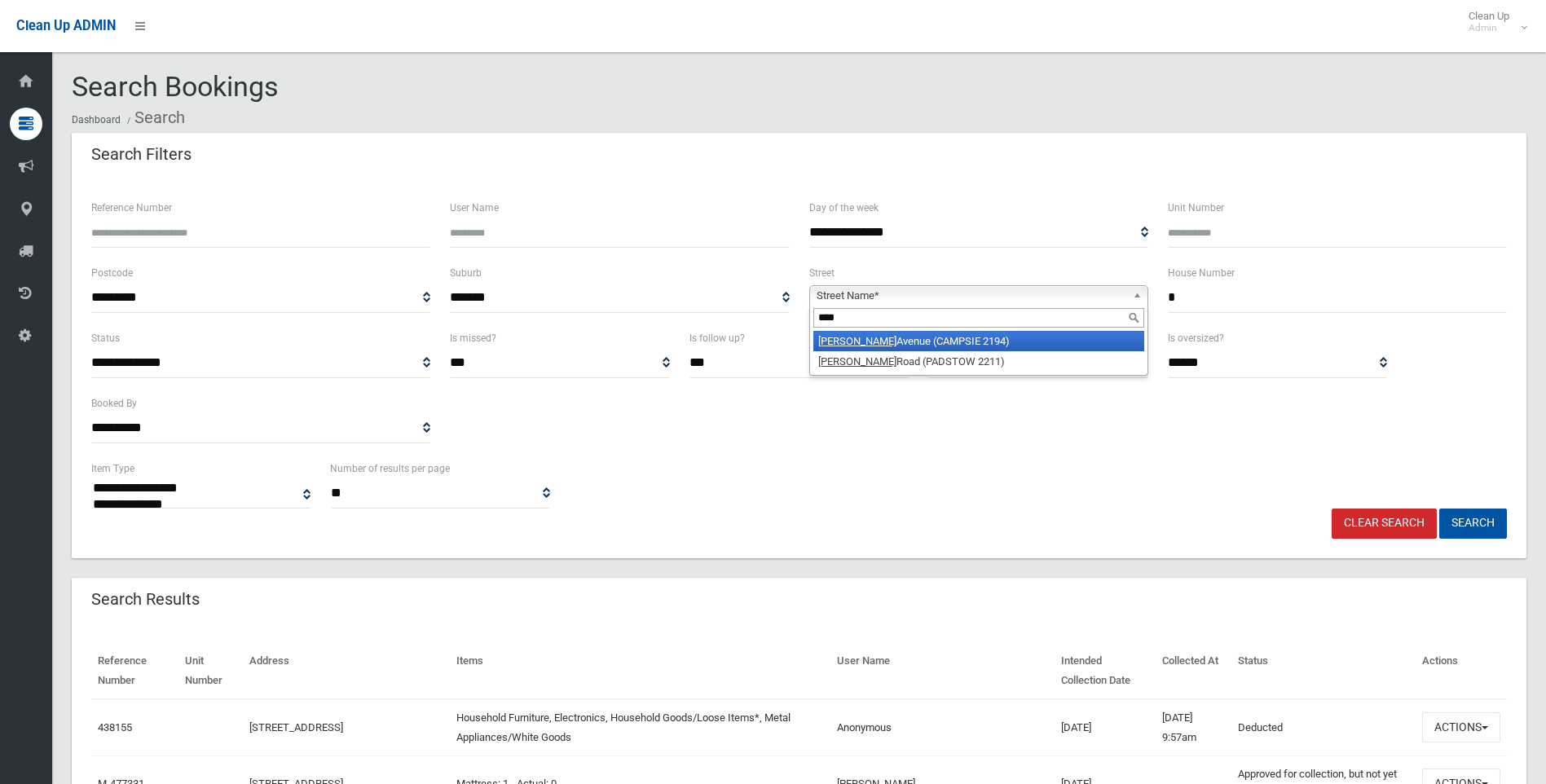
type input "****"
click at [846, 346] on li "Alma Avenue (CAMPSIE 2194)" at bounding box center [979, 341] width 330 height 20
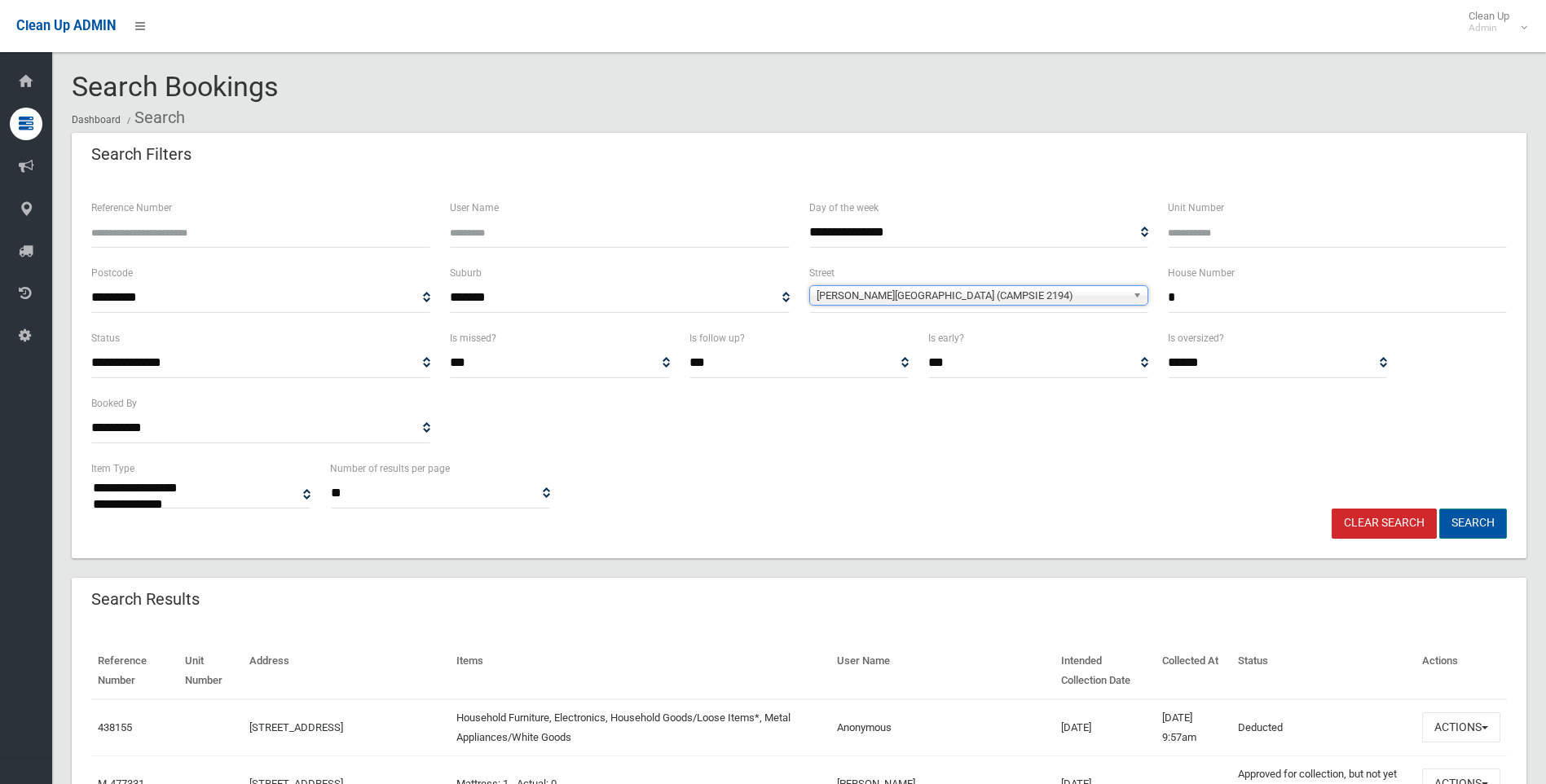
click at [1502, 527] on button "Search" at bounding box center [1473, 523] width 68 height 30
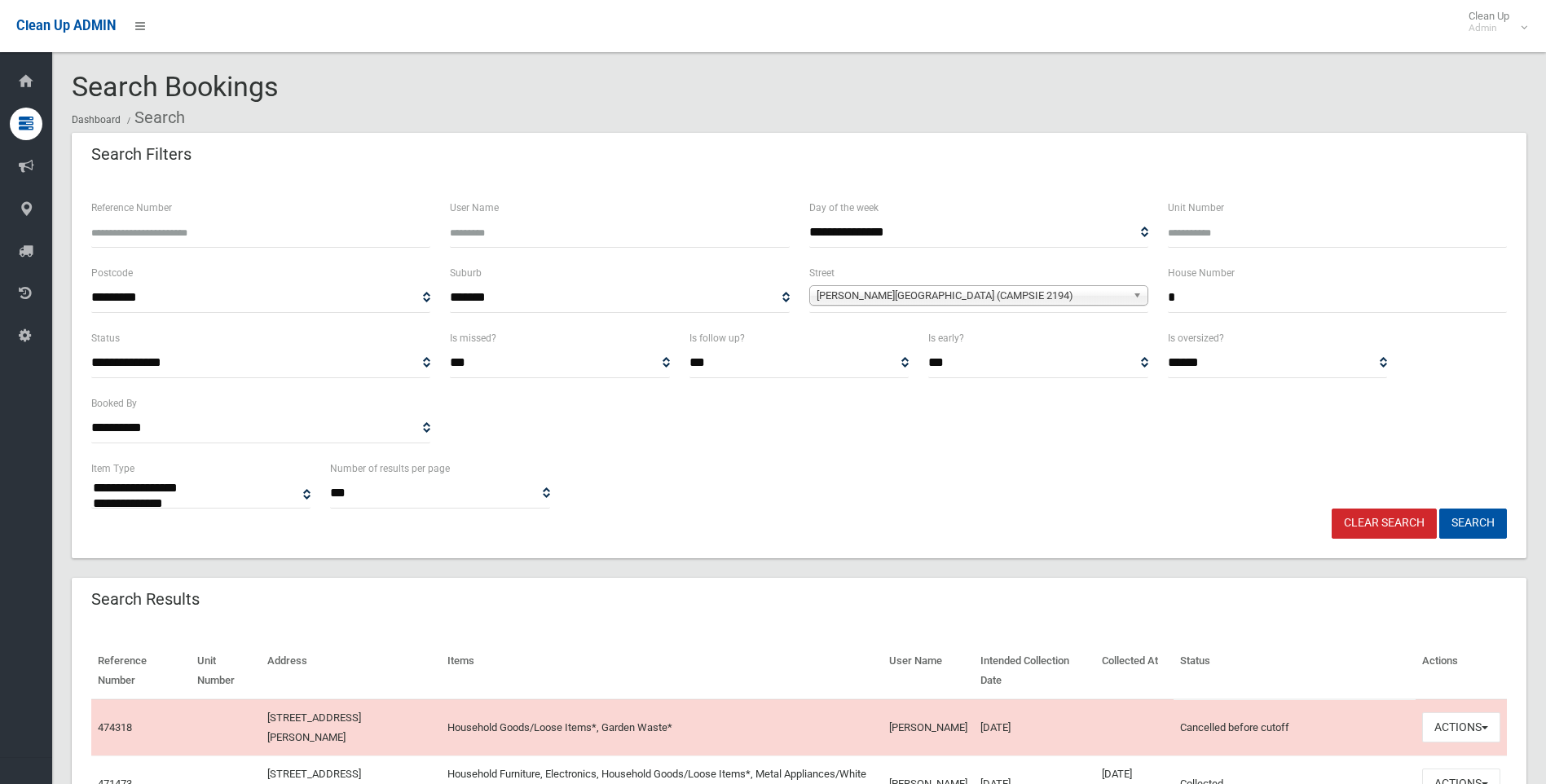
select select
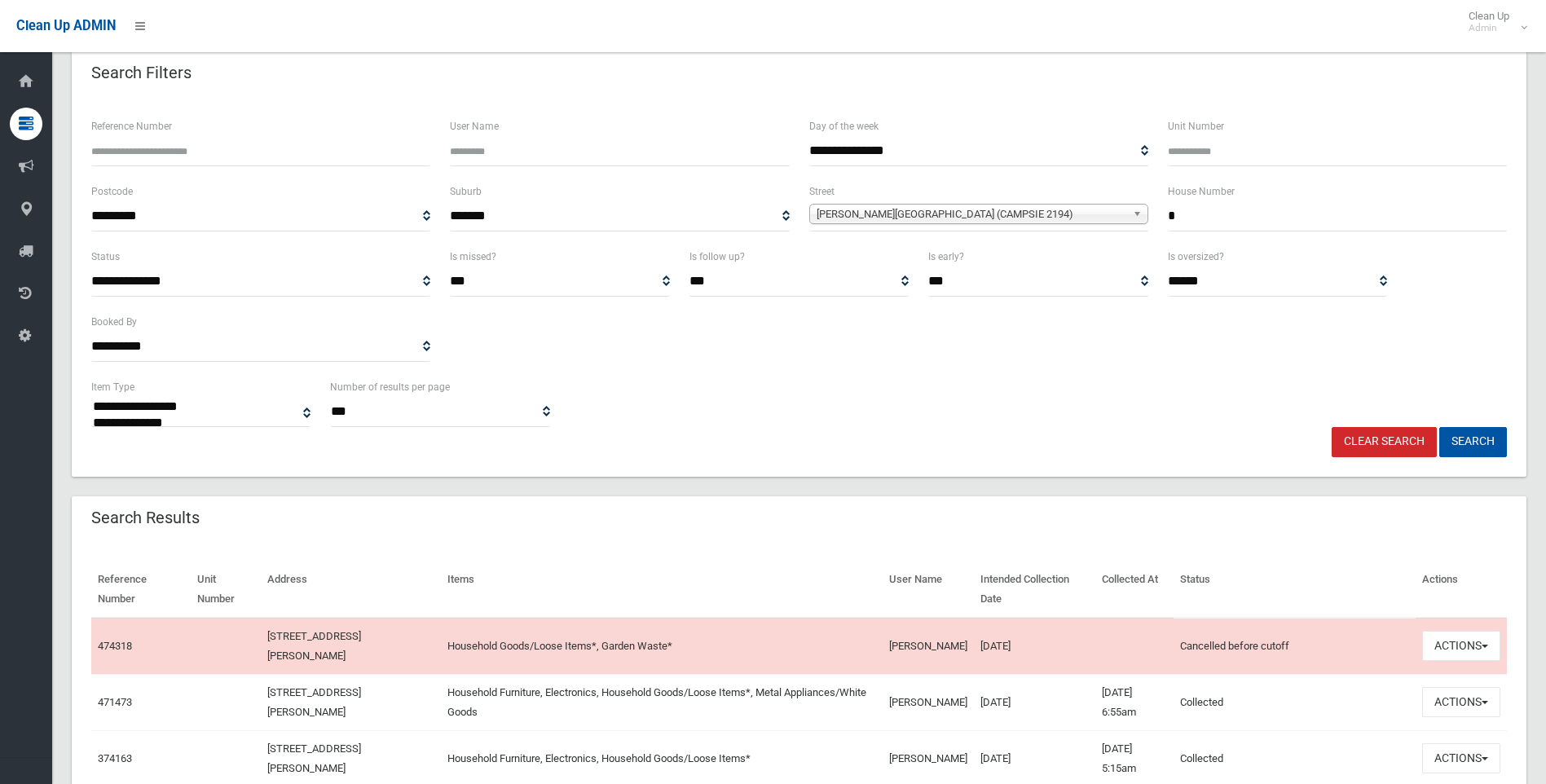
scroll to position [163, 0]
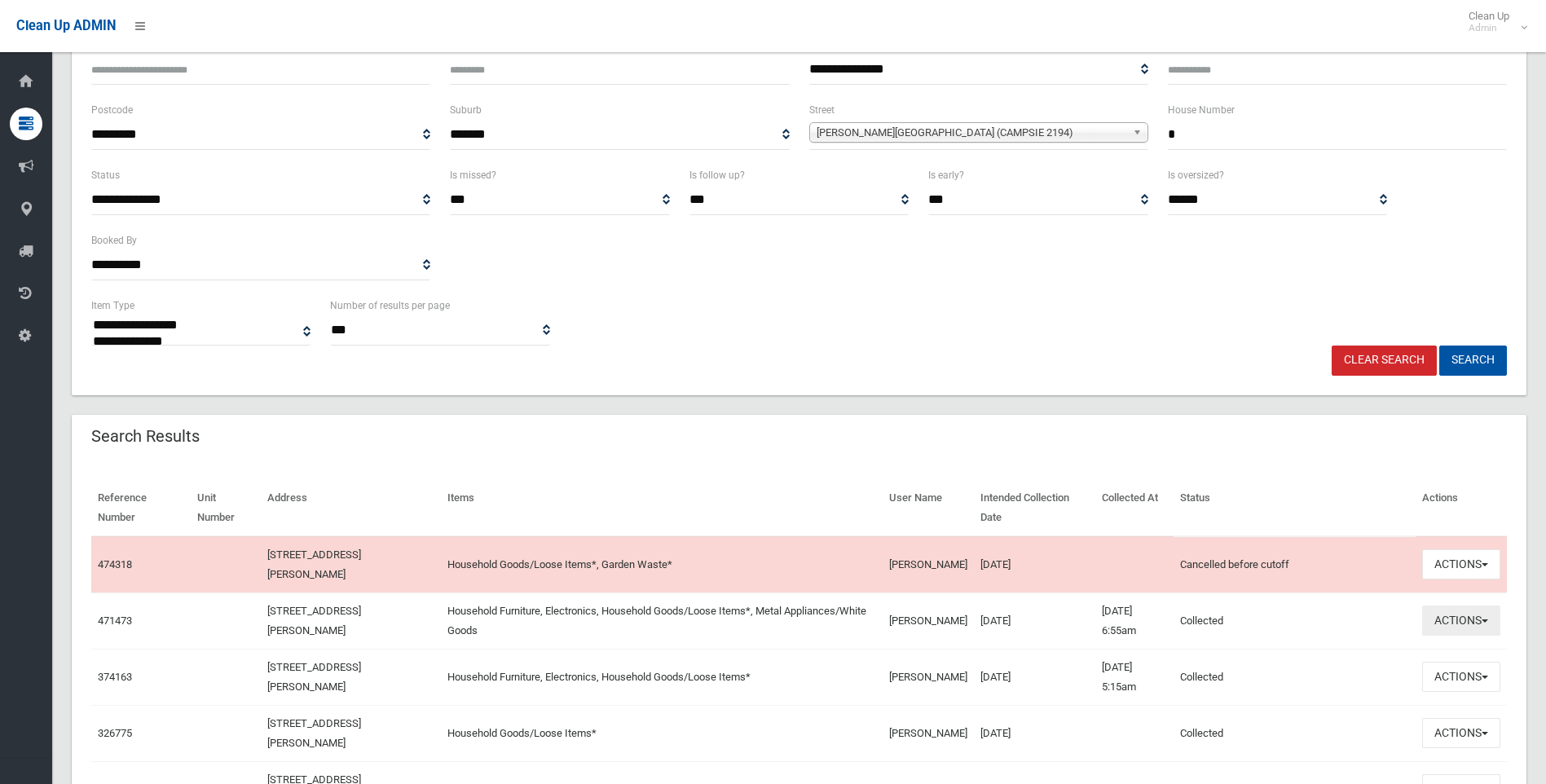
click at [1454, 614] on button "Actions" at bounding box center [1461, 621] width 78 height 30
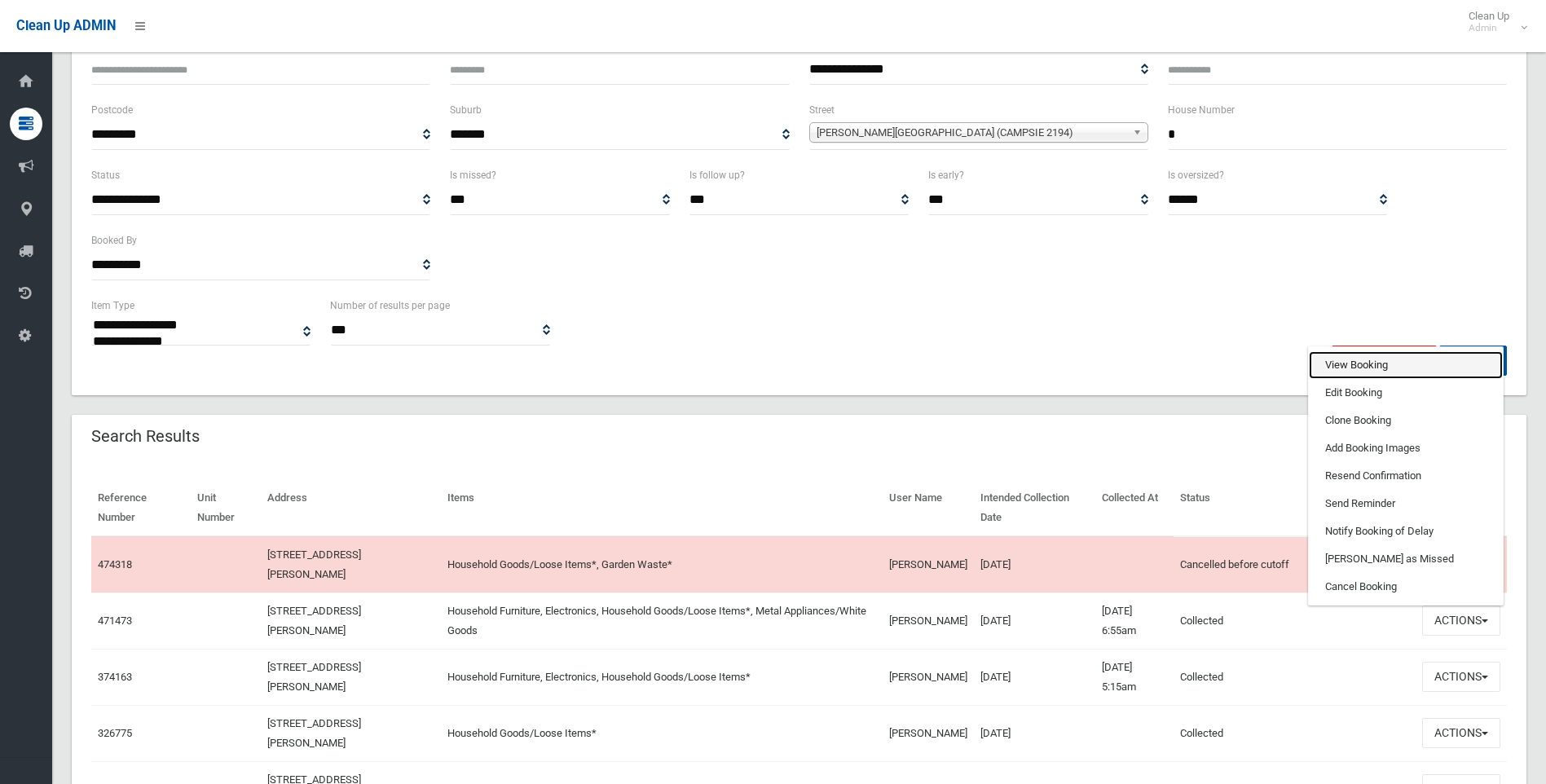
click at [1364, 365] on link "View Booking" at bounding box center [1406, 365] width 194 height 28
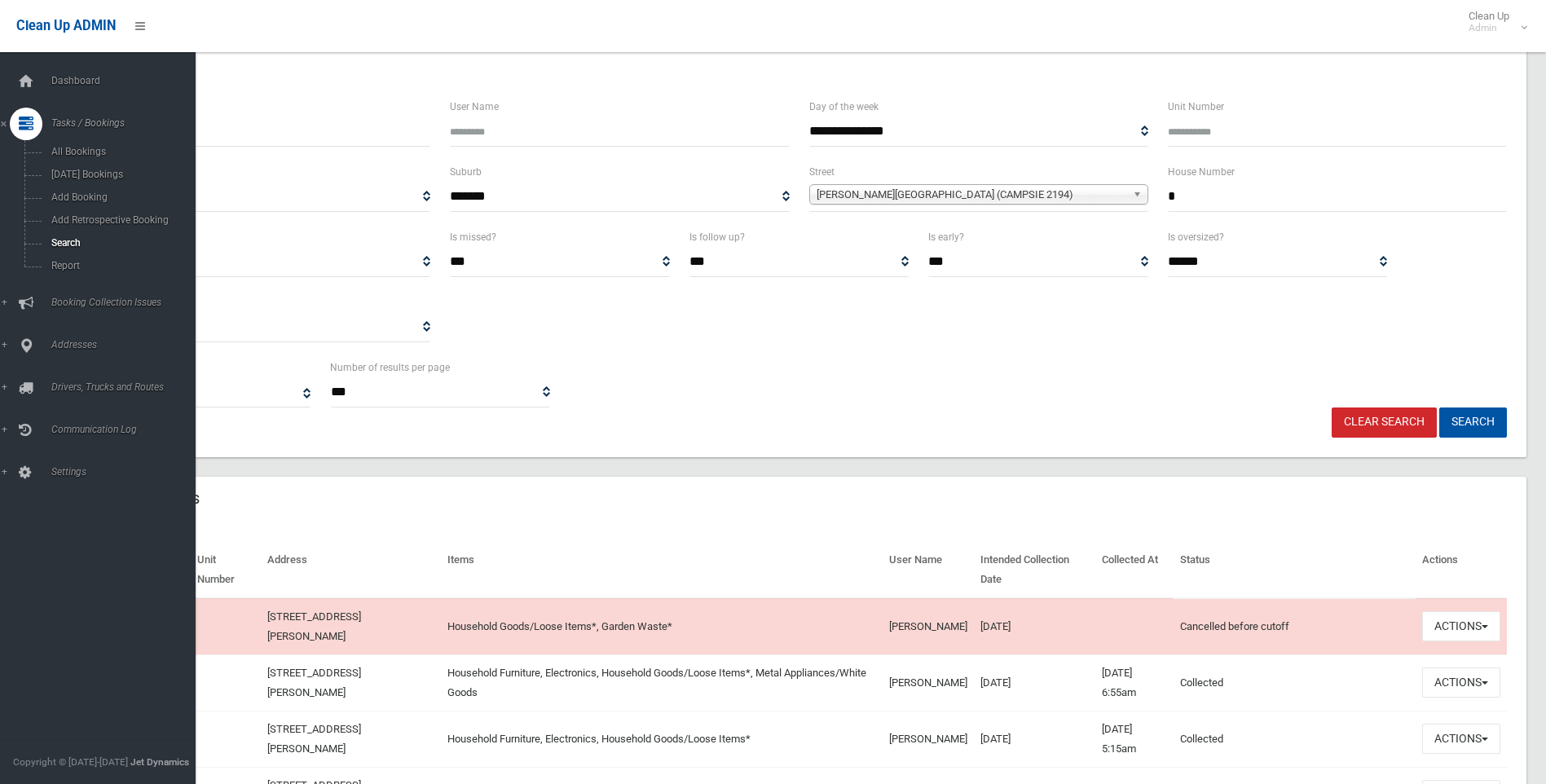
scroll to position [0, 0]
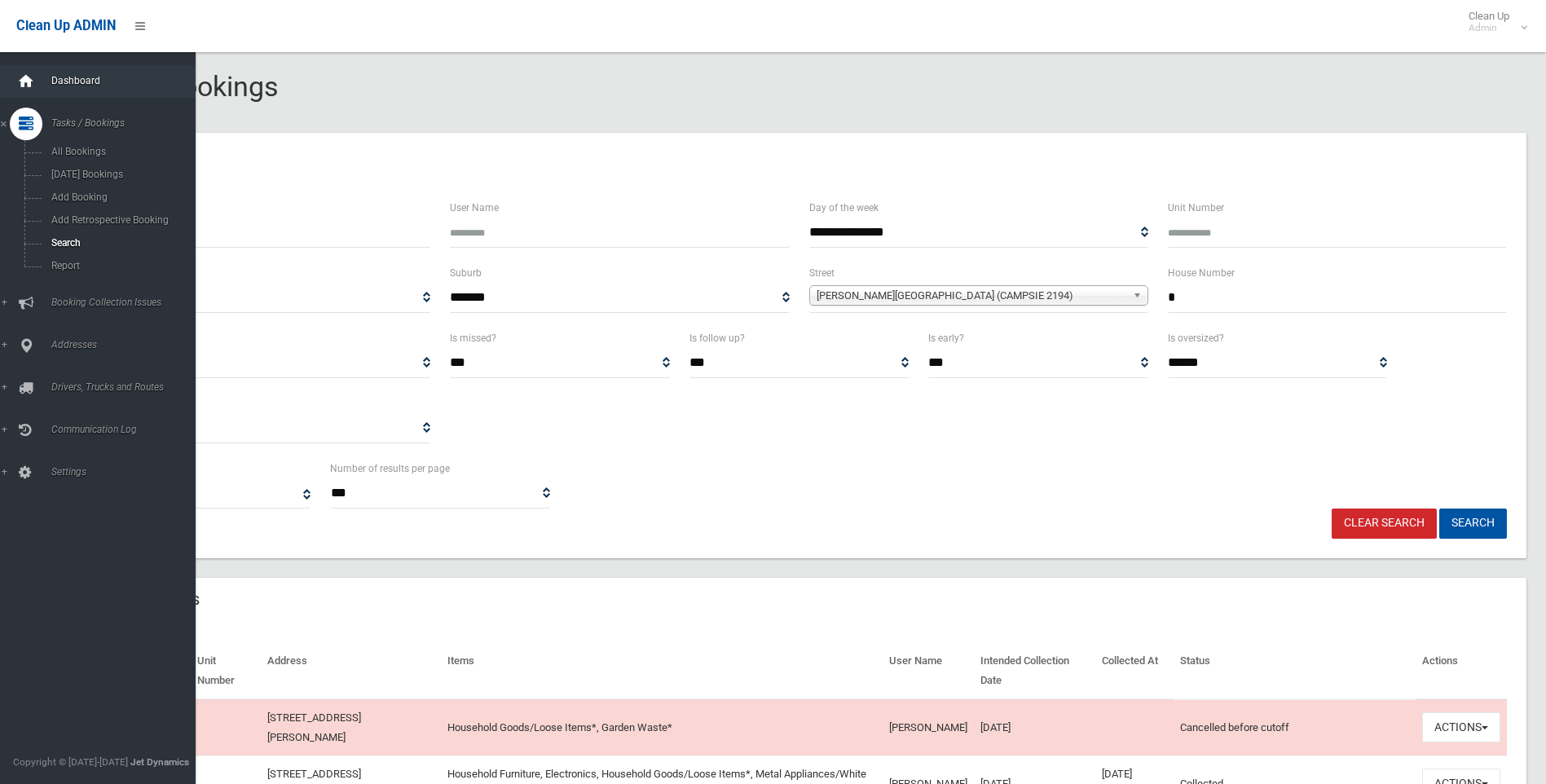
click at [27, 71] on icon at bounding box center [27, 82] width 18 height 33
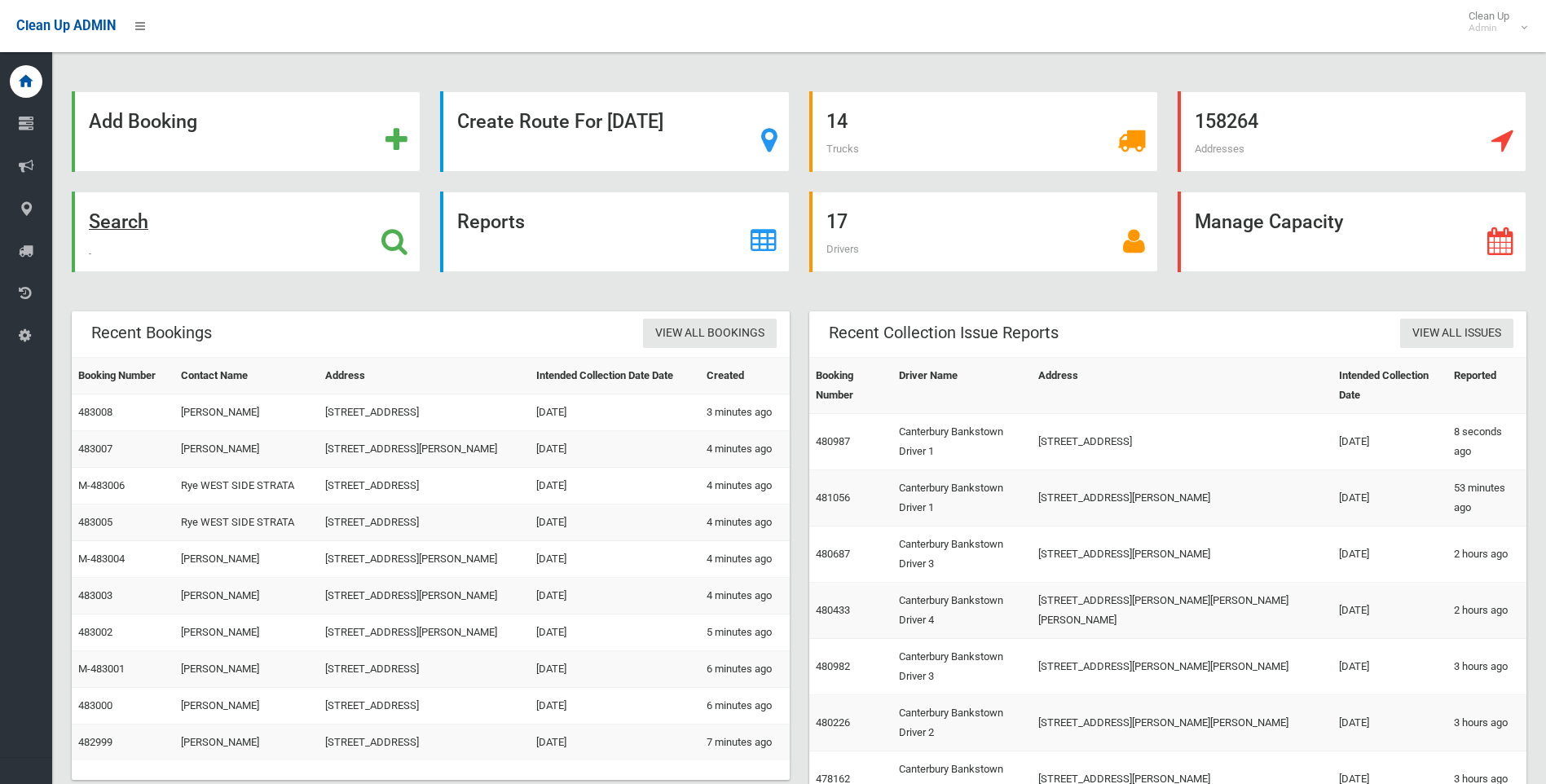
drag, startPoint x: 94, startPoint y: 215, endPoint x: 243, endPoint y: 243, distance: 151.6
click at [94, 215] on strong "Search" at bounding box center [118, 221] width 60 height 23
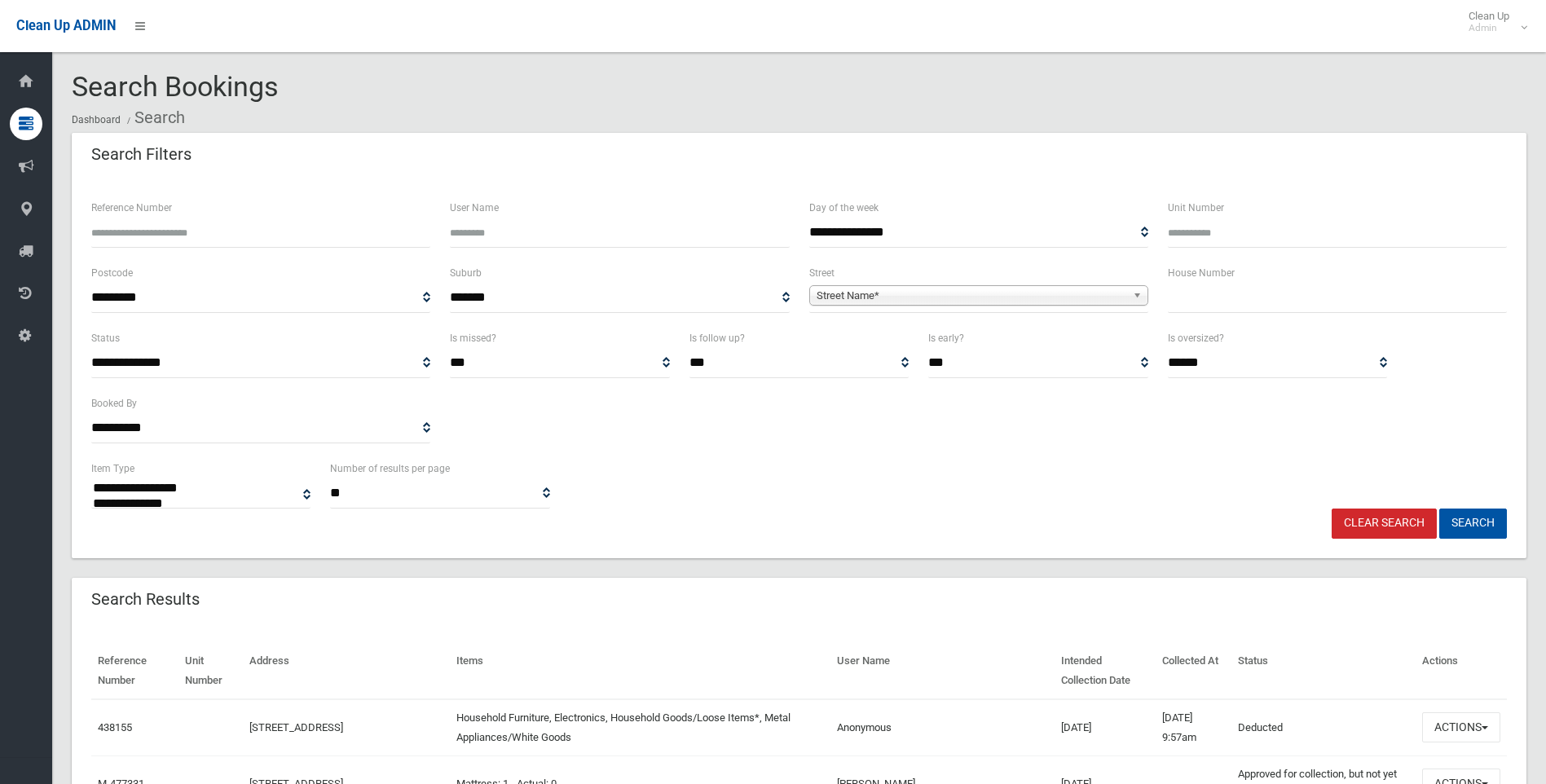
select select
click at [1250, 300] on input "text" at bounding box center [1337, 297] width 339 height 30
type input "**"
click at [973, 298] on span "Street Name*" at bounding box center [971, 296] width 309 height 19
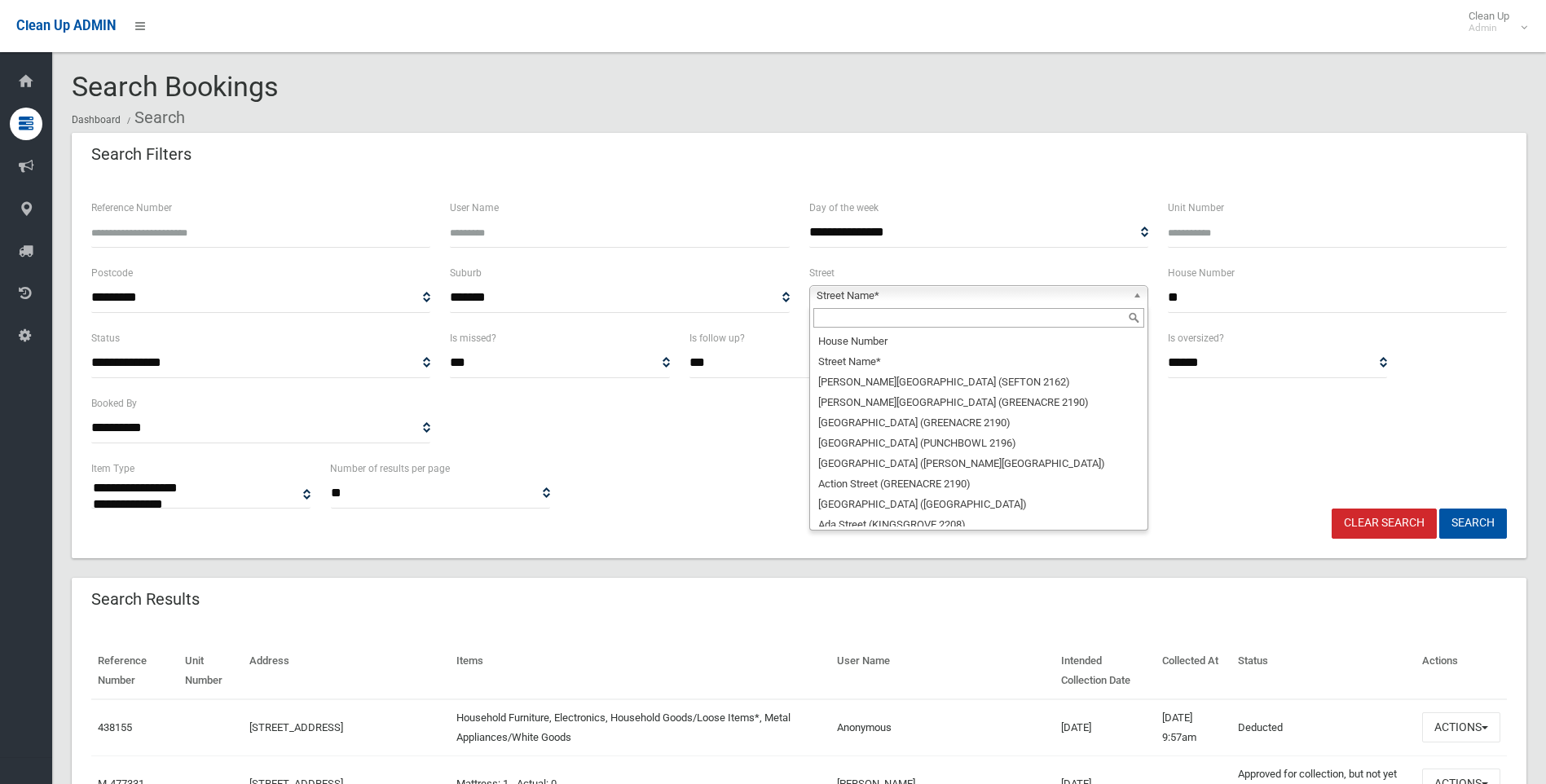
click at [896, 319] on input "text" at bounding box center [979, 318] width 330 height 19
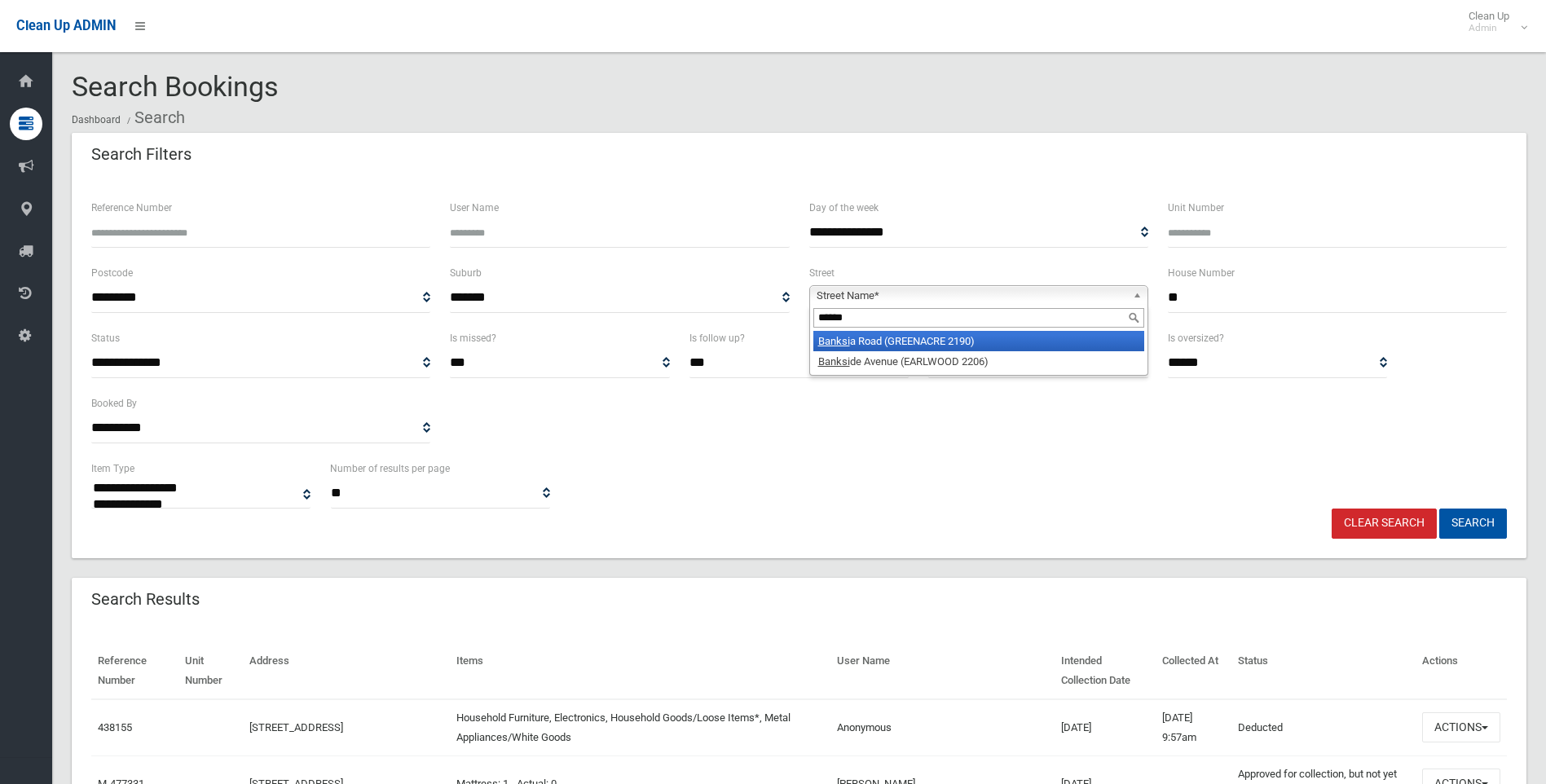
type input "******"
click at [858, 339] on li "Banksi a Road (GREENACRE 2190)" at bounding box center [979, 341] width 330 height 20
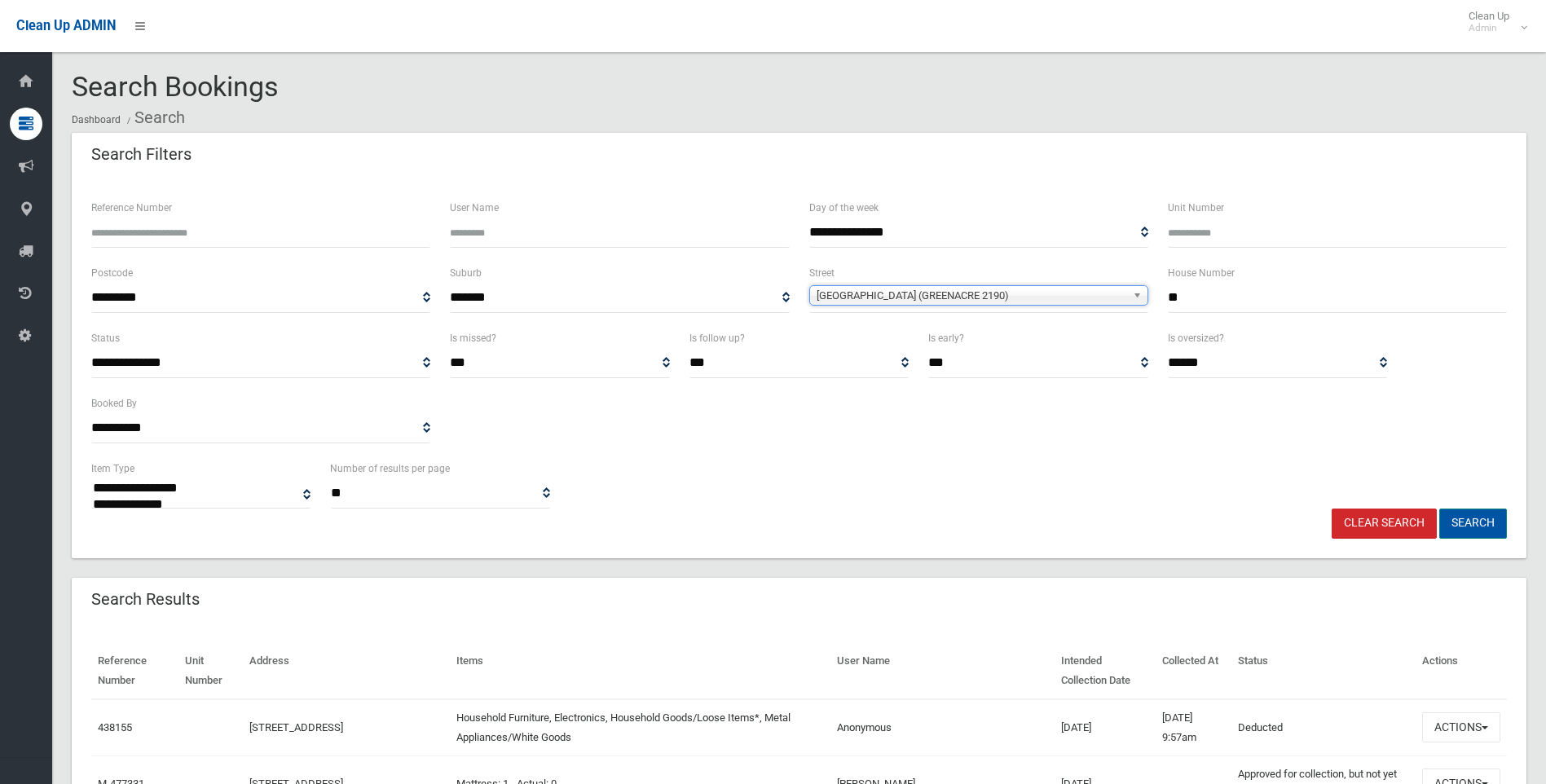
click at [1468, 529] on button "Search" at bounding box center [1473, 523] width 68 height 30
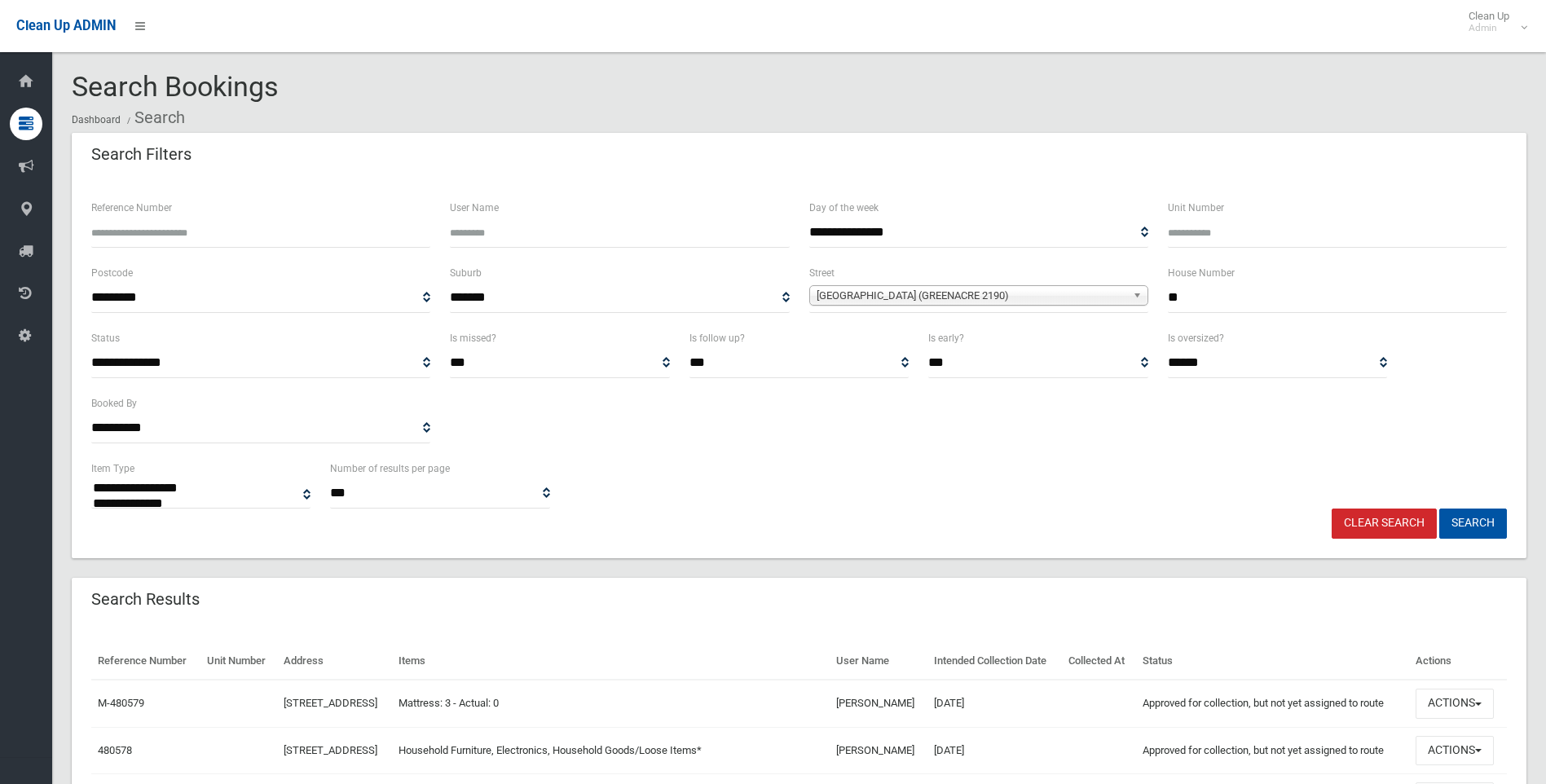
select select
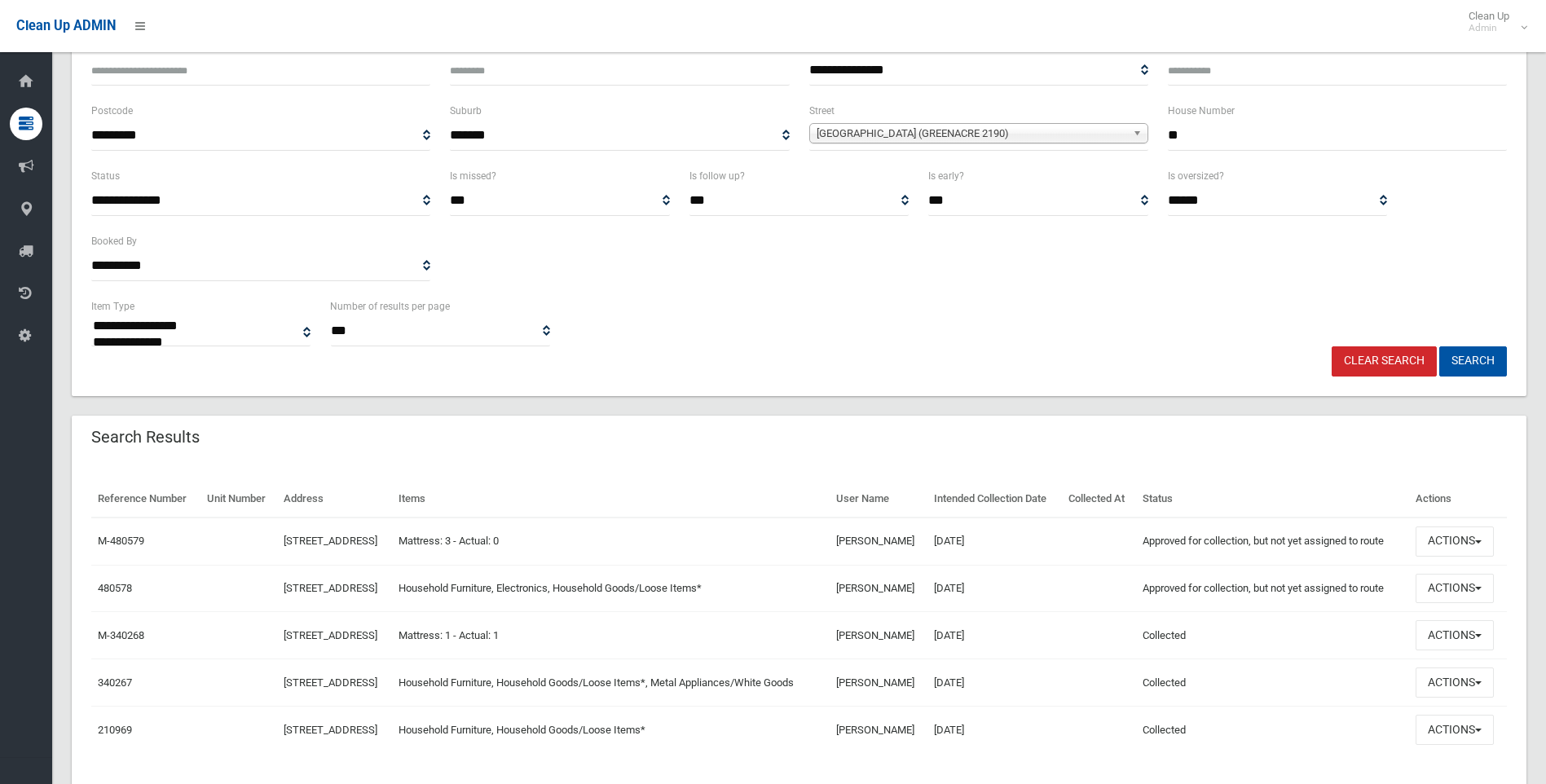
scroll to position [163, 0]
click at [1014, 427] on div "Search Results" at bounding box center [799, 438] width 1455 height 46
click at [1441, 555] on button "Actions" at bounding box center [1454, 541] width 78 height 30
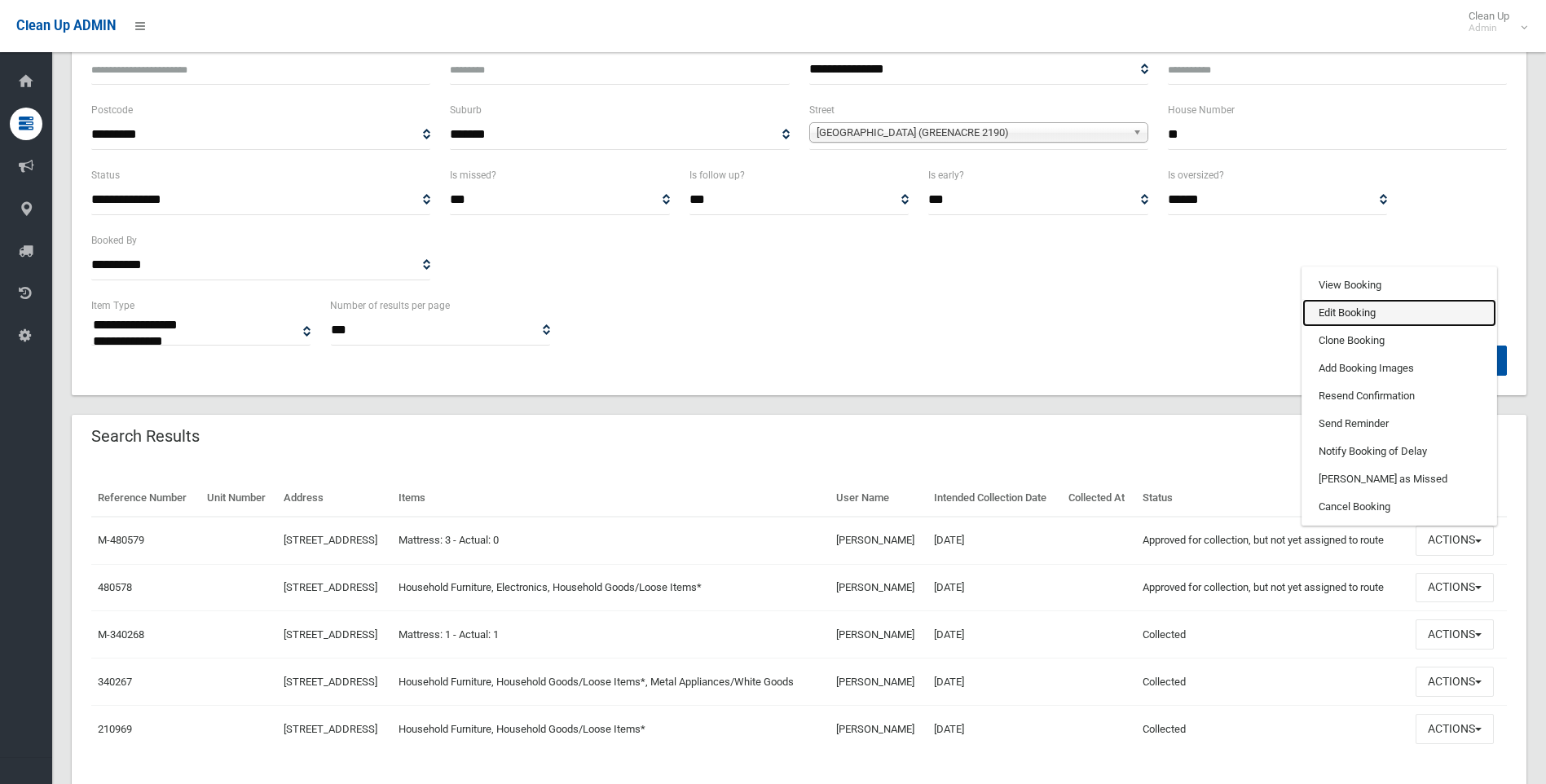
click at [1352, 327] on link "Edit Booking" at bounding box center [1399, 313] width 194 height 28
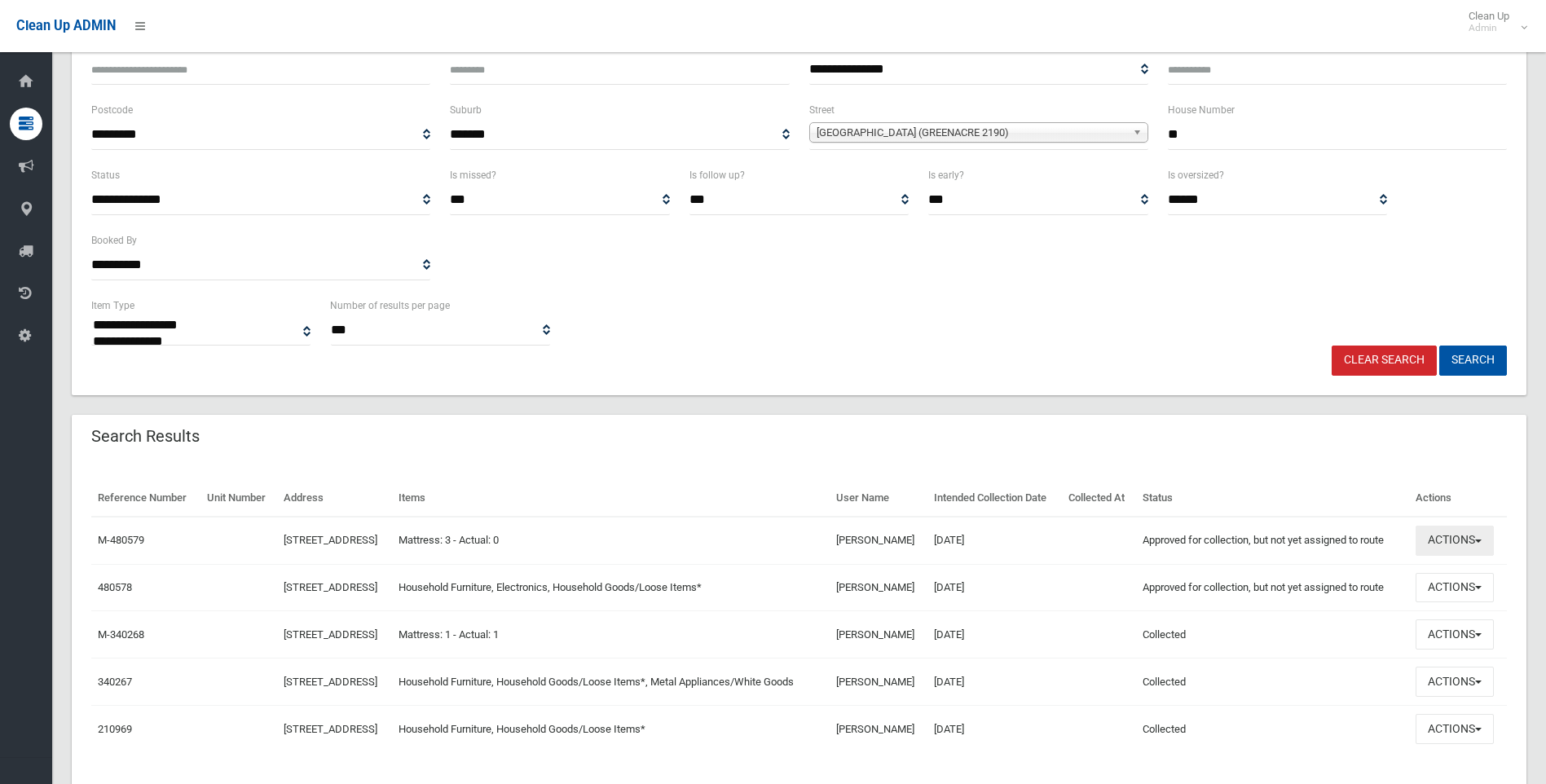
click at [1462, 555] on button "Actions" at bounding box center [1454, 541] width 78 height 30
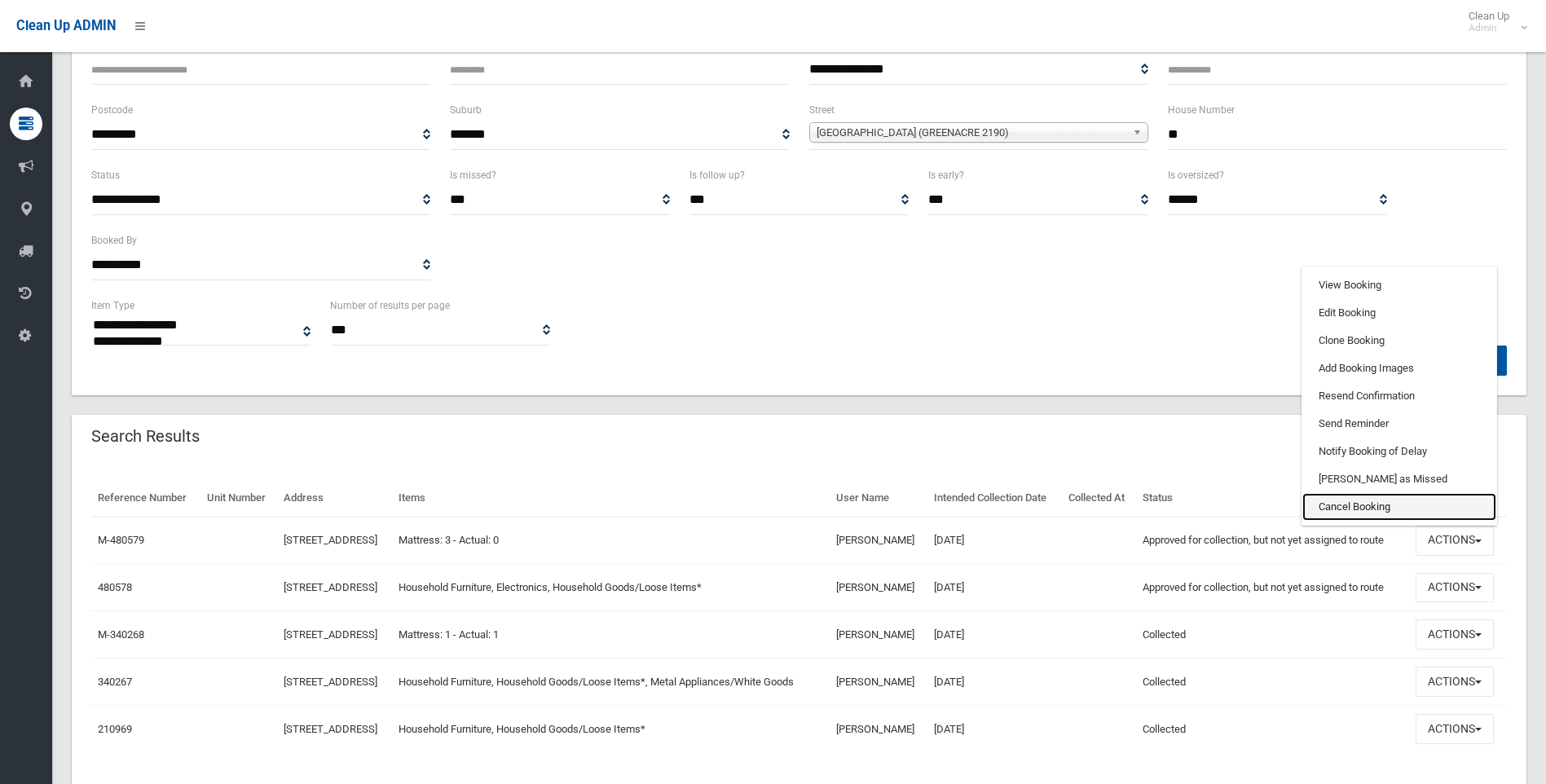
click at [1391, 521] on link "Cancel Booking" at bounding box center [1399, 507] width 194 height 28
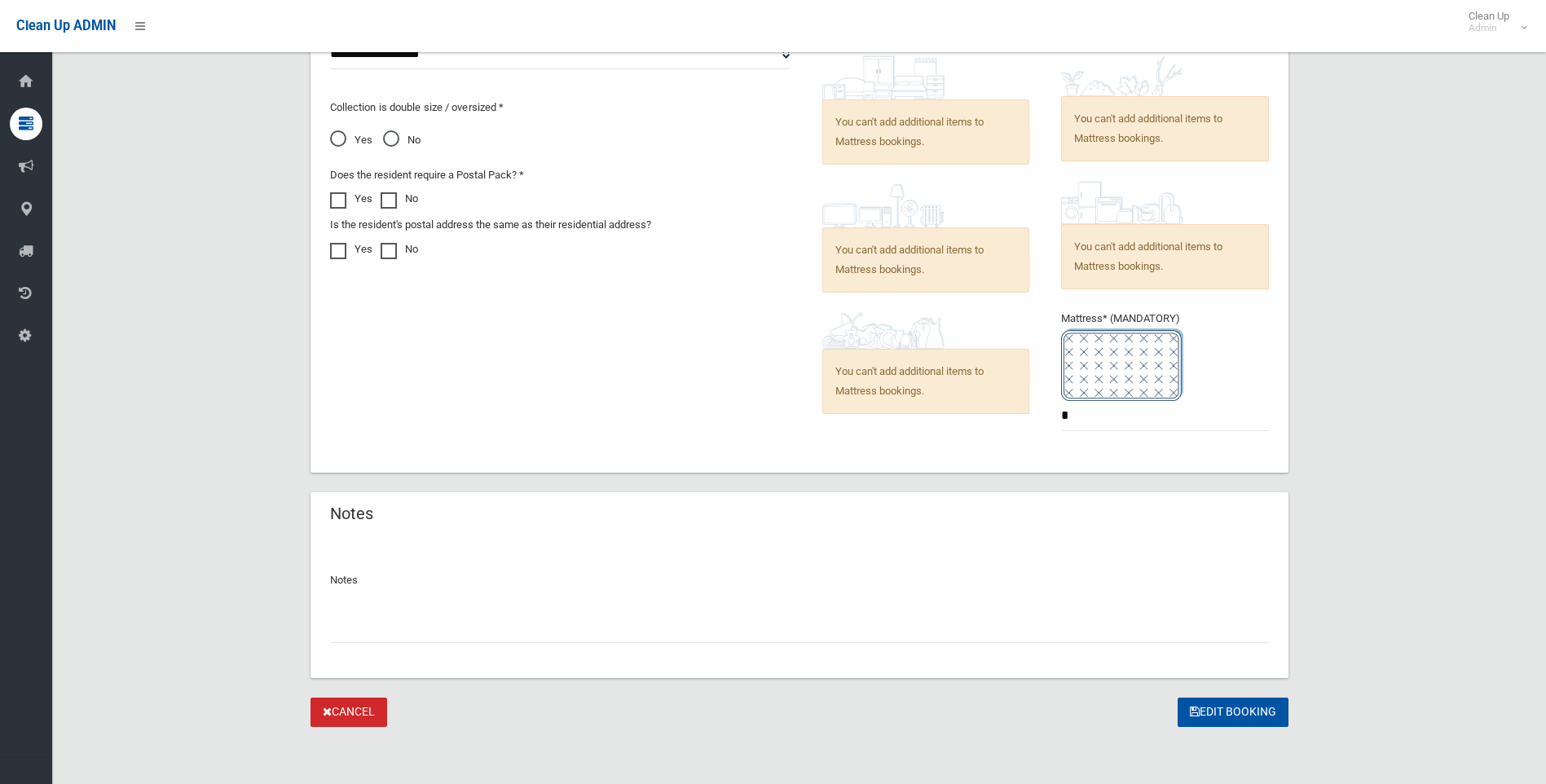
scroll to position [1169, 0]
drag, startPoint x: 1081, startPoint y: 417, endPoint x: 937, endPoint y: 397, distance: 145.4
click at [935, 402] on div "Items to be Collected * You can't add additional items to Mattress bookings. *" at bounding box center [1039, 238] width 479 height 427
type input "*"
click at [444, 622] on input "text" at bounding box center [800, 626] width 939 height 30
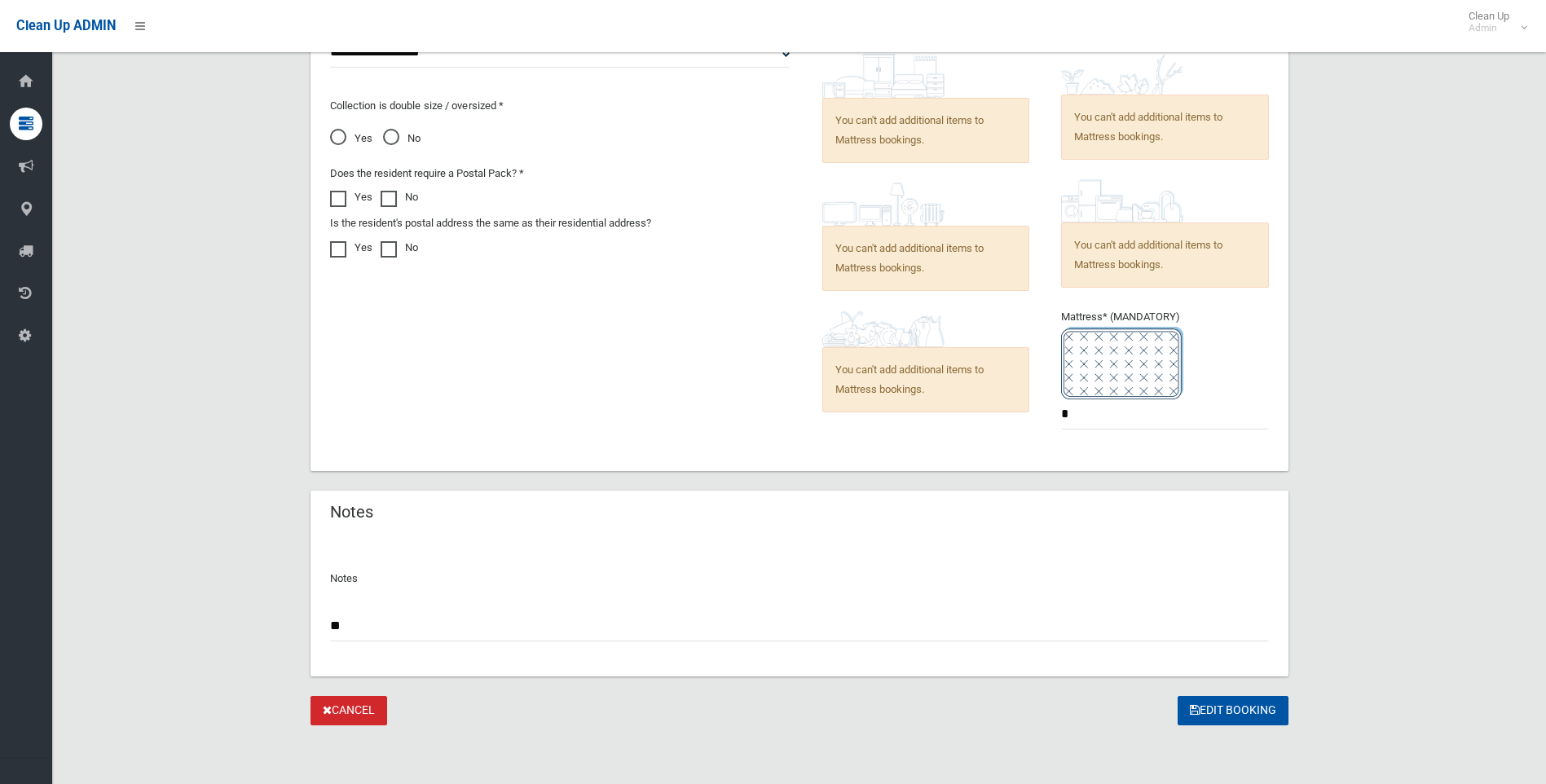
type input "*"
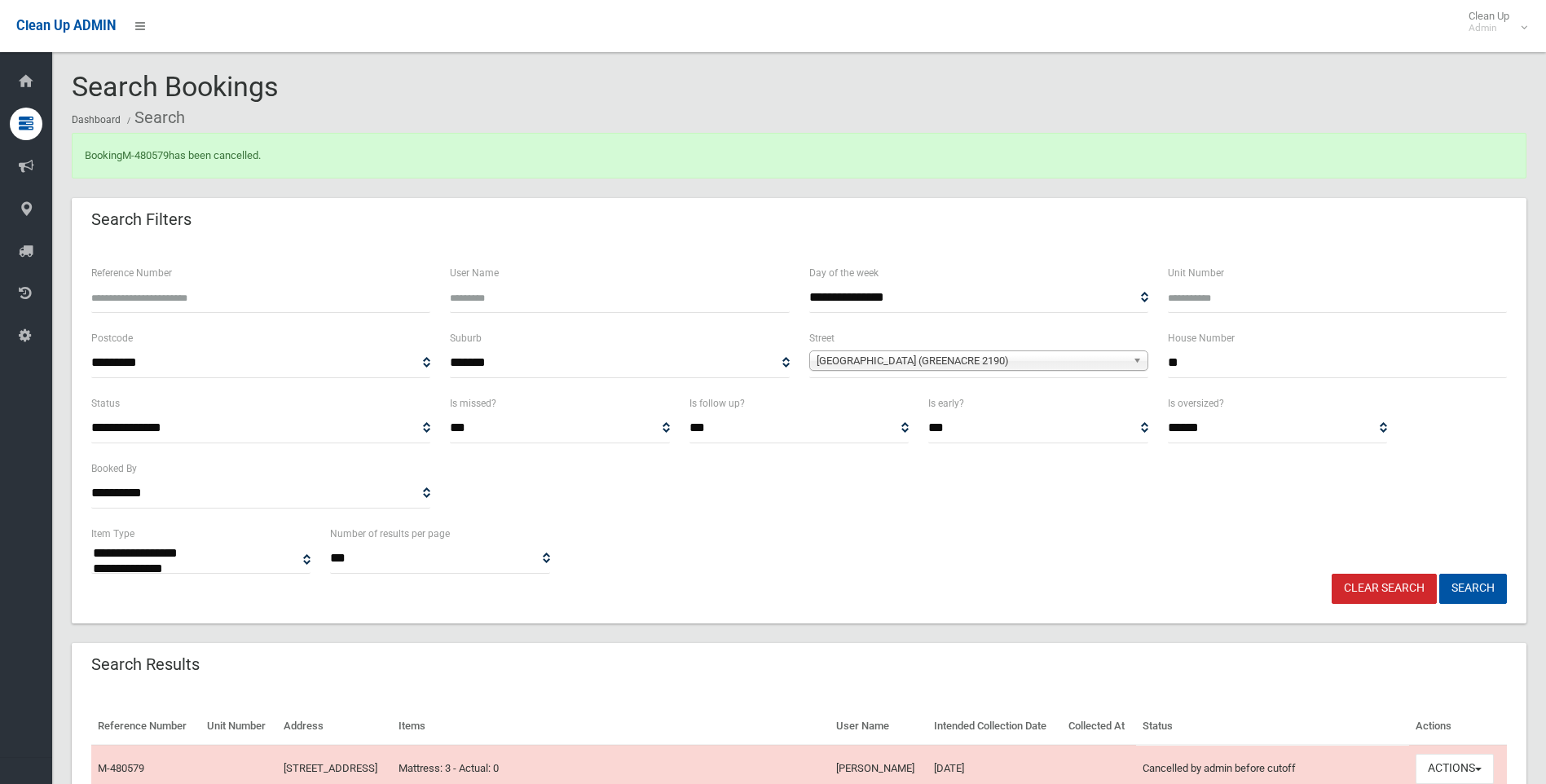
select select
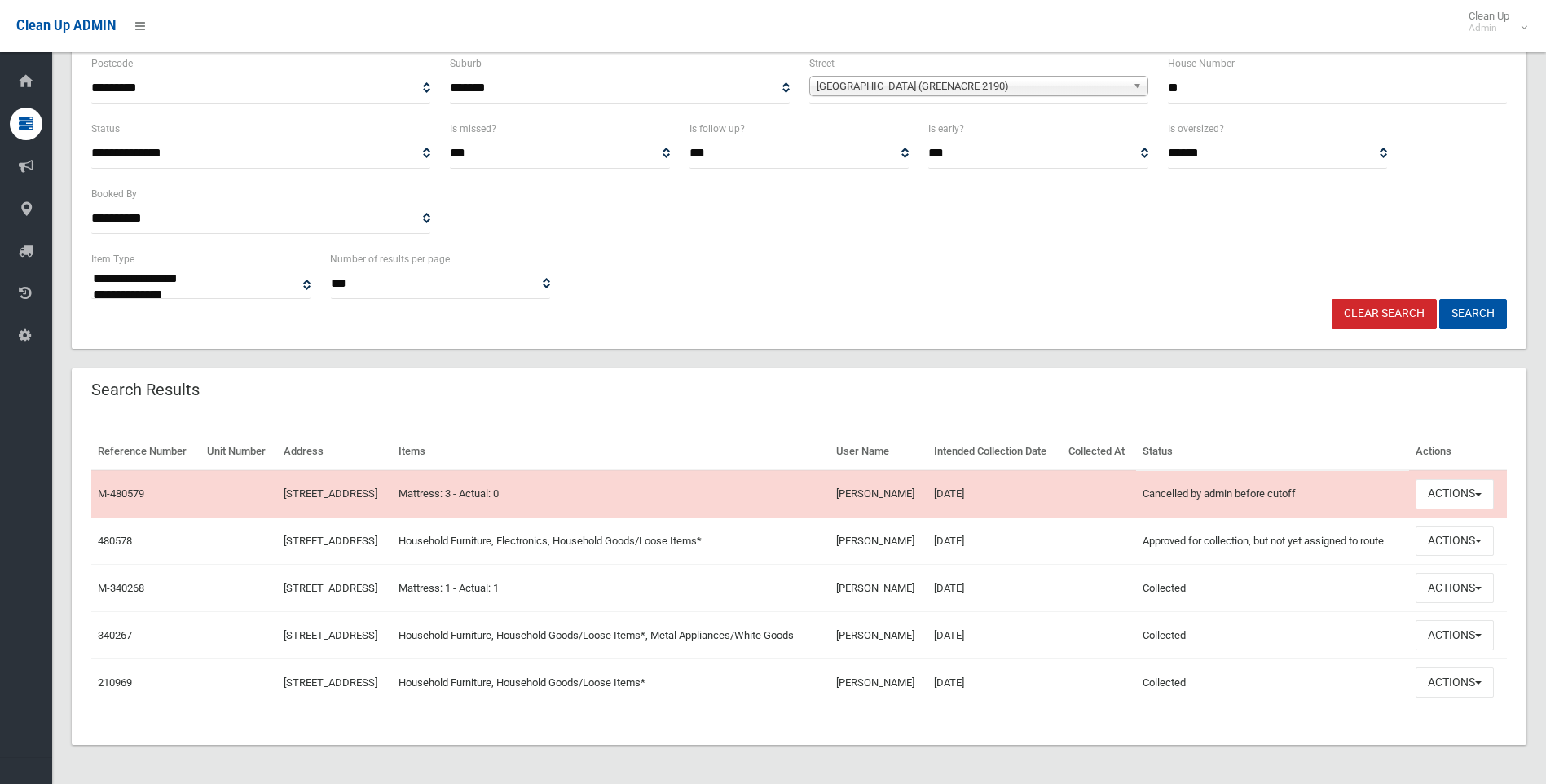
scroll to position [340, 0]
click at [1450, 479] on button "Actions" at bounding box center [1454, 494] width 78 height 30
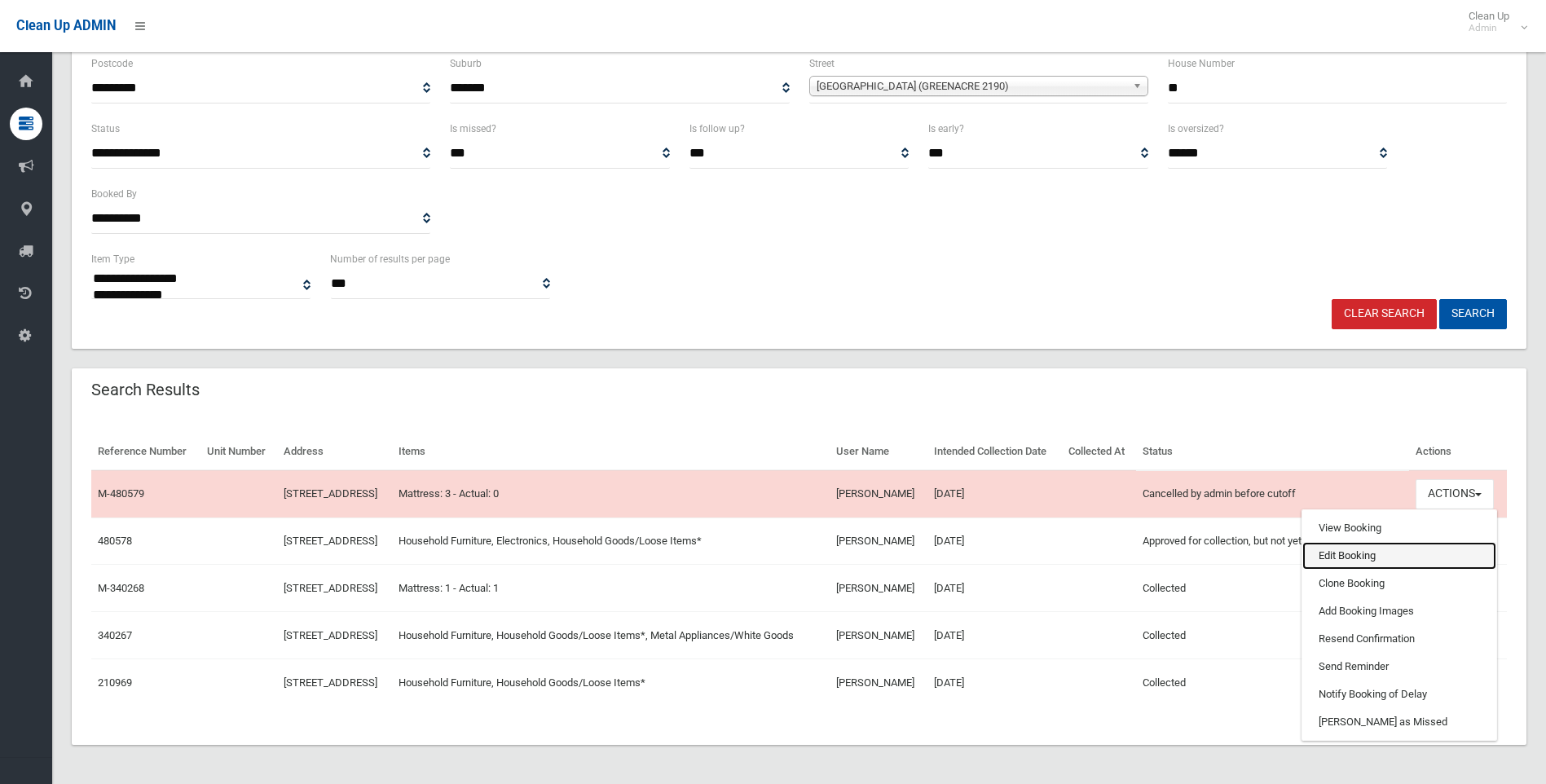
click at [1358, 542] on link "Edit Booking" at bounding box center [1399, 555] width 194 height 28
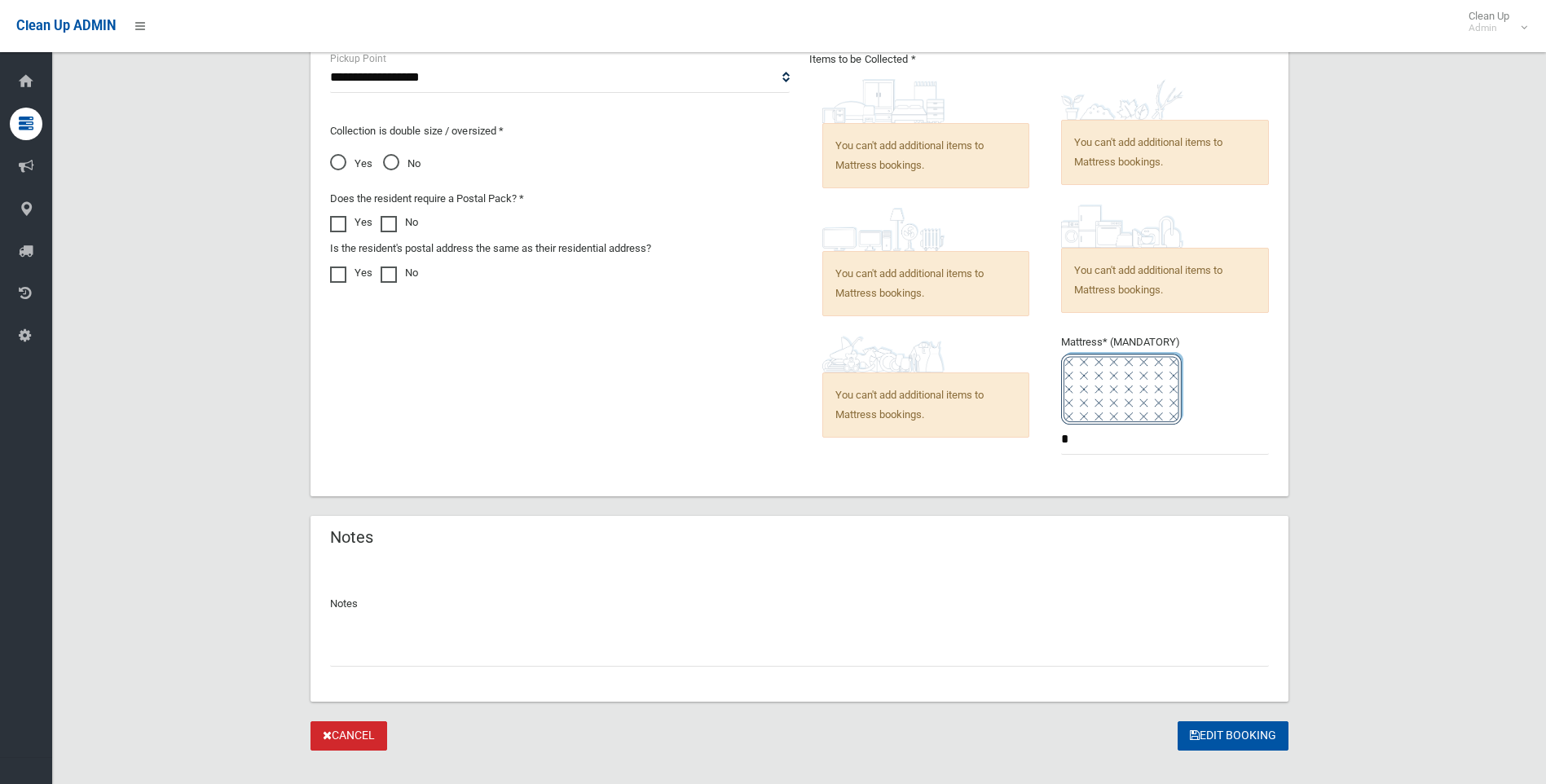
scroll to position [897, 0]
click at [446, 633] on div at bounding box center [800, 643] width 939 height 43
click at [450, 649] on input "text" at bounding box center [800, 650] width 939 height 30
type input "**********"
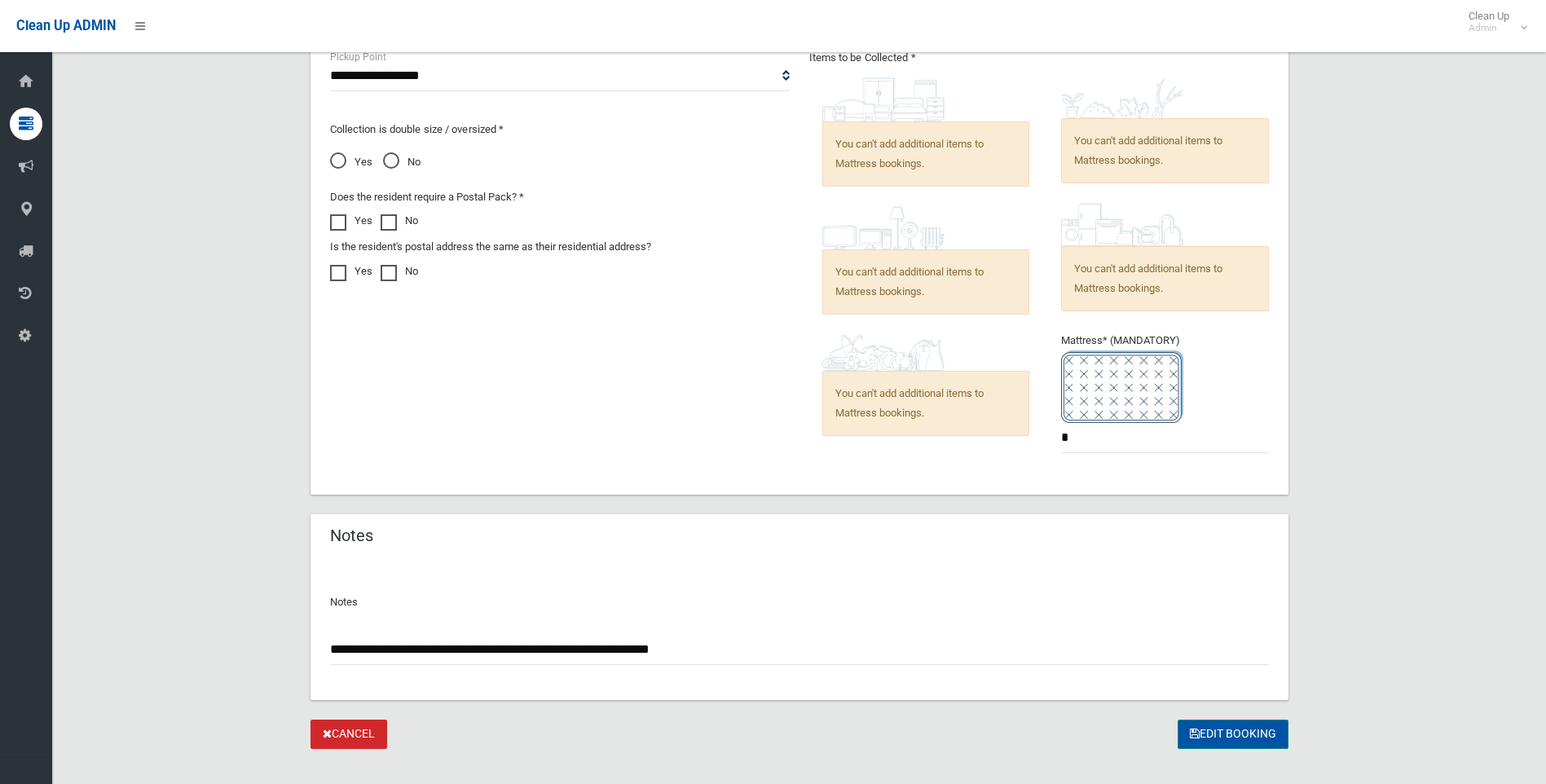
click at [1224, 743] on button "Edit Booking" at bounding box center [1233, 734] width 111 height 30
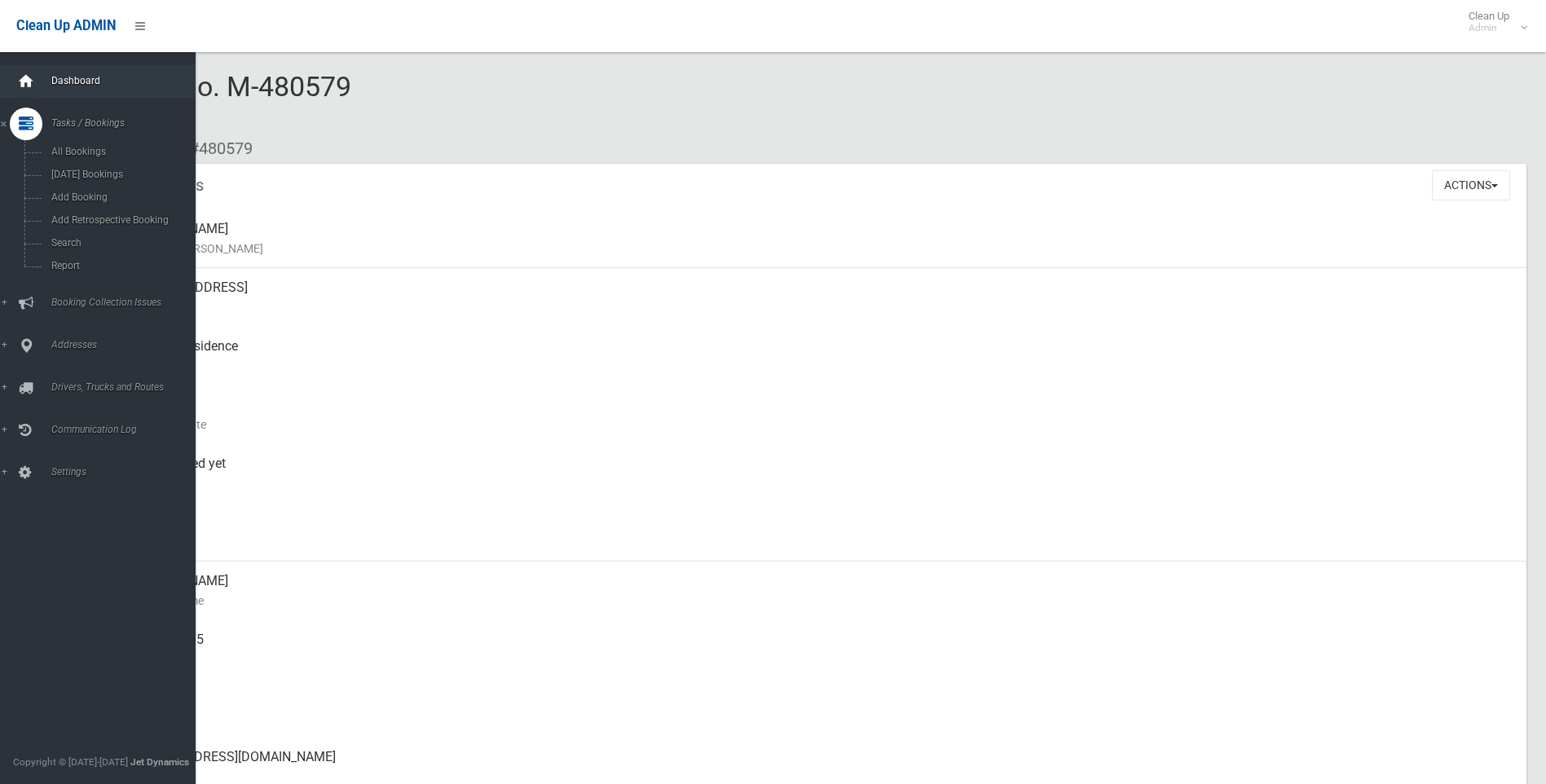
click at [25, 76] on icon at bounding box center [27, 82] width 18 height 33
